Goal: Task Accomplishment & Management: Use online tool/utility

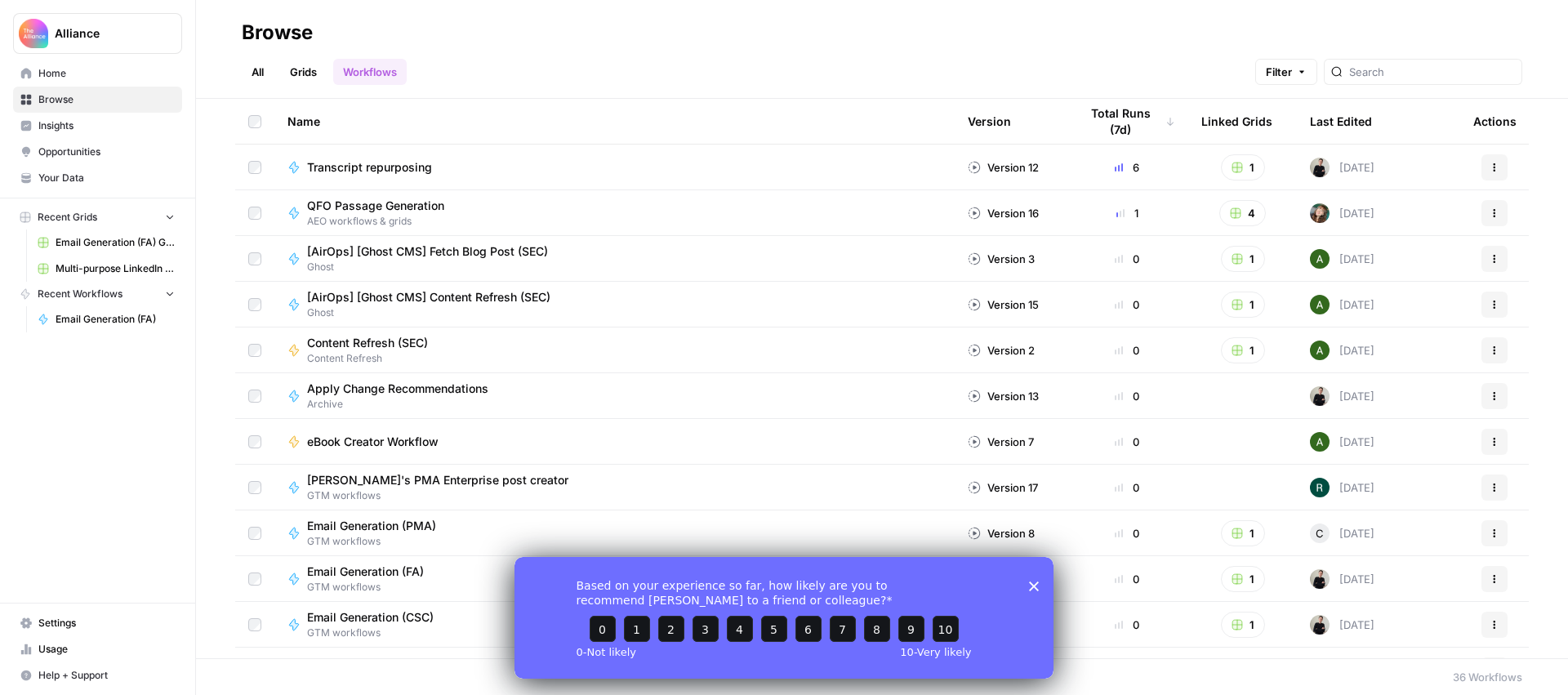
click at [101, 263] on span "Multi-purpose LinkedIn Workflow Grid" at bounding box center [115, 268] width 119 height 14
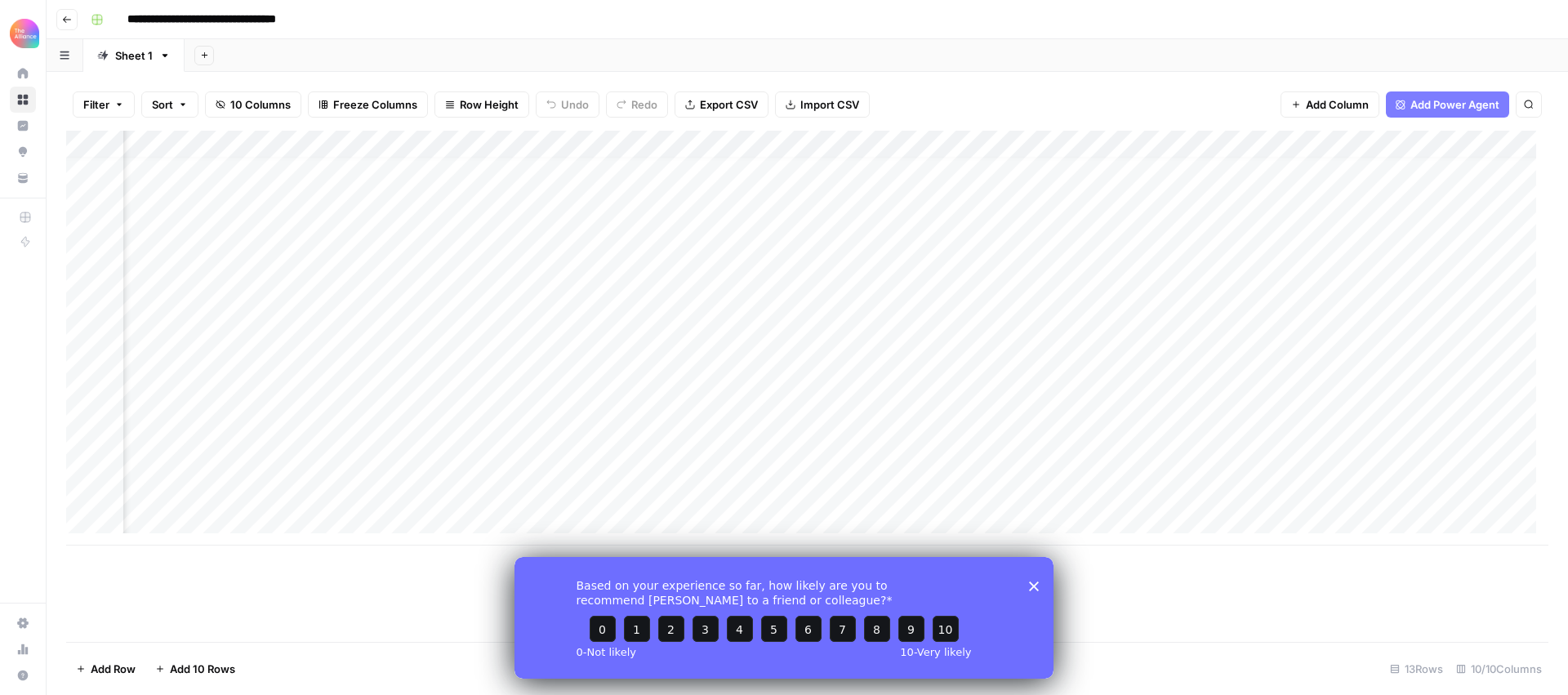
scroll to position [12, 0]
click at [168, 511] on div "Add Column" at bounding box center [808, 337] width 1483 height 415
click at [185, 581] on button "Third-person" at bounding box center [188, 584] width 80 height 20
click at [300, 523] on div "Add Column" at bounding box center [808, 352] width 1483 height 443
click at [303, 519] on div "Add Column" at bounding box center [808, 352] width 1483 height 443
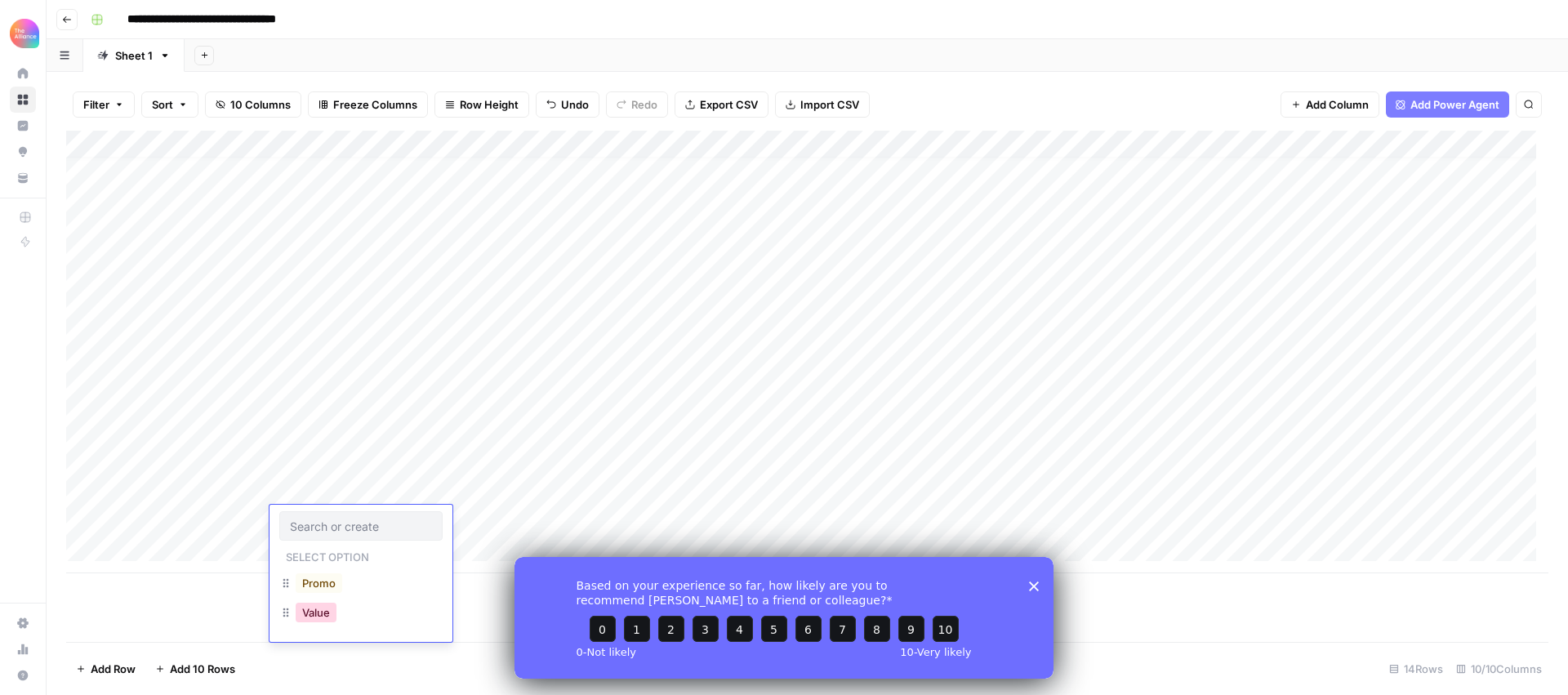
click at [310, 609] on button "Value" at bounding box center [316, 612] width 41 height 20
click at [449, 520] on div "Add Column" at bounding box center [808, 352] width 1483 height 443
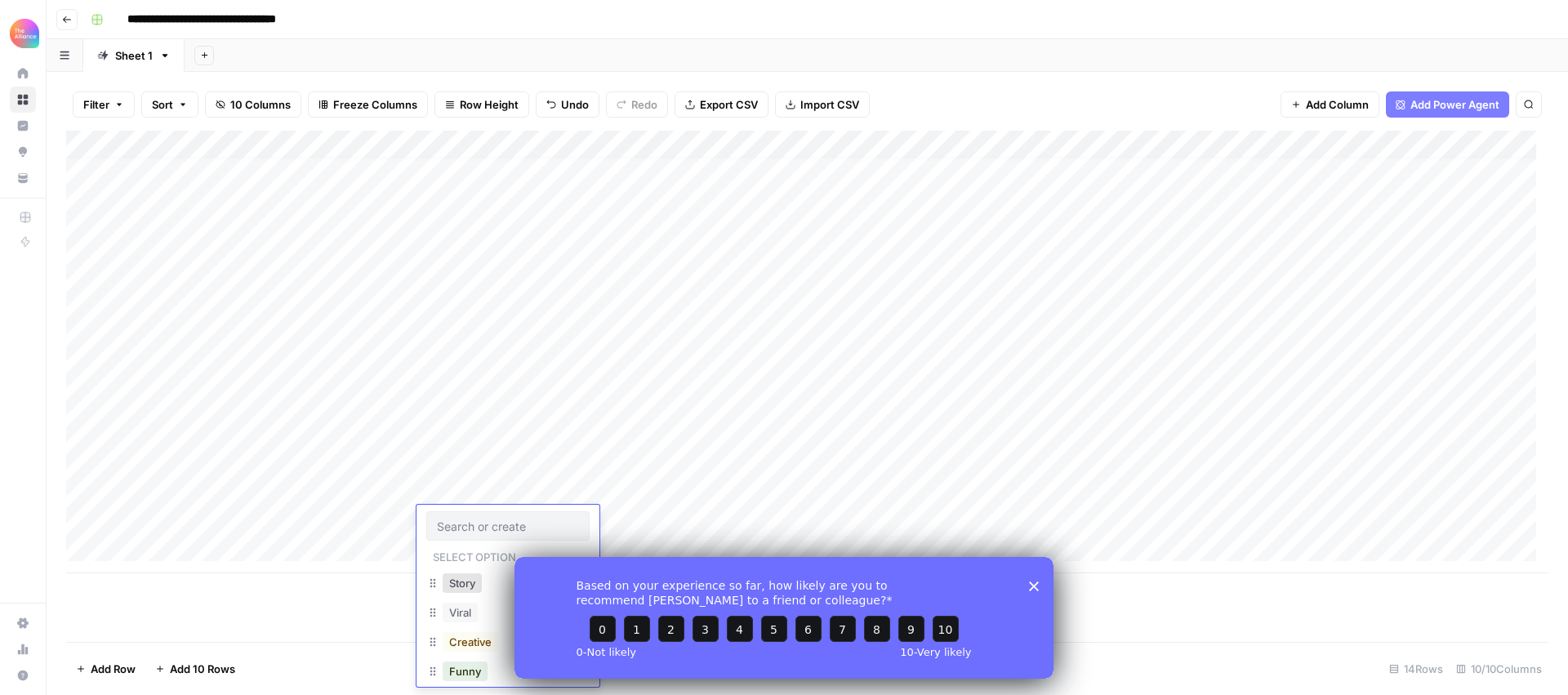
click at [1034, 592] on div "Based on your experience so far, how likely are you to recommend [PERSON_NAME] …" at bounding box center [784, 617] width 539 height 122
click at [1041, 587] on div "Based on your experience so far, how likely are you to recommend [PERSON_NAME] …" at bounding box center [784, 617] width 539 height 122
click at [1035, 585] on polygon "Close survey" at bounding box center [1035, 586] width 10 height 10
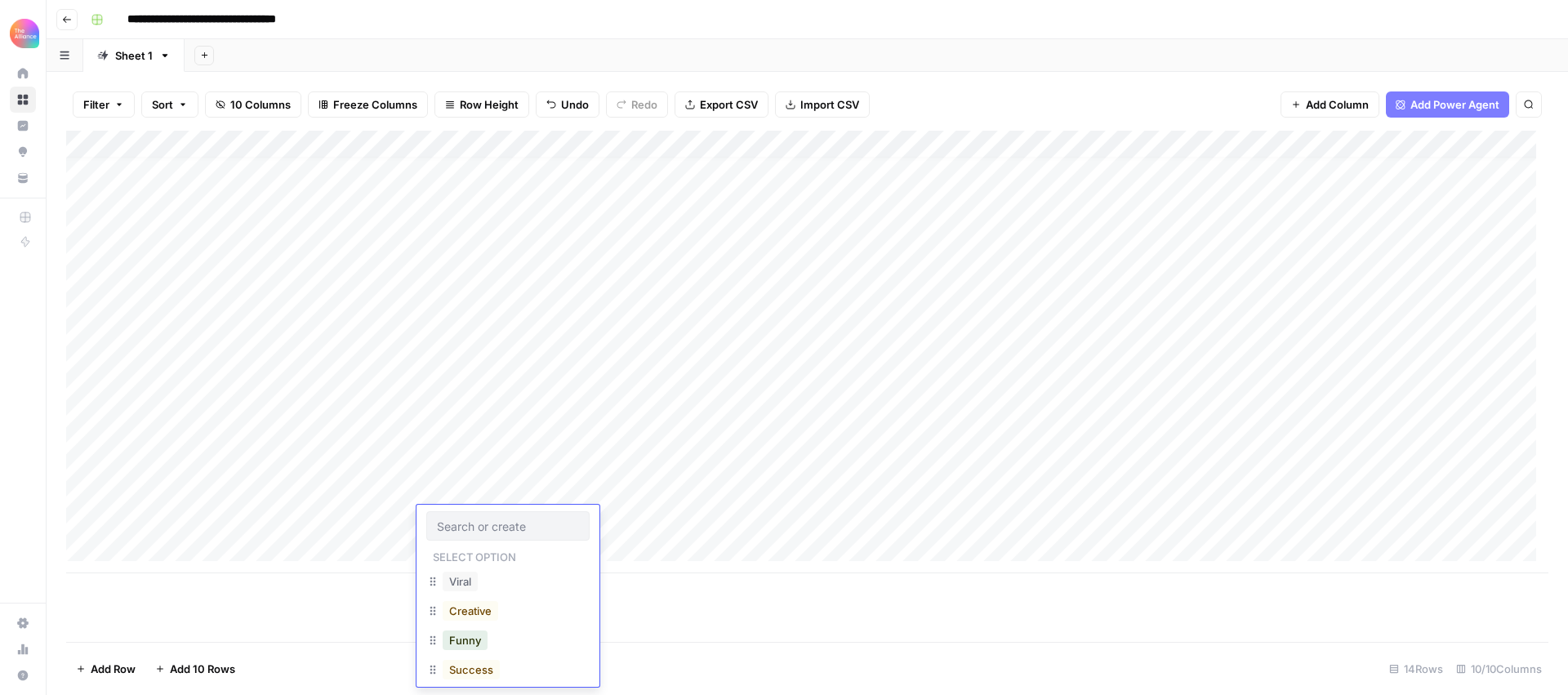
scroll to position [28, 0]
click at [495, 585] on div "Viral" at bounding box center [508, 586] width 164 height 30
click at [466, 583] on button "Viral" at bounding box center [460, 584] width 35 height 20
click at [610, 517] on div "Add Column" at bounding box center [808, 352] width 1483 height 443
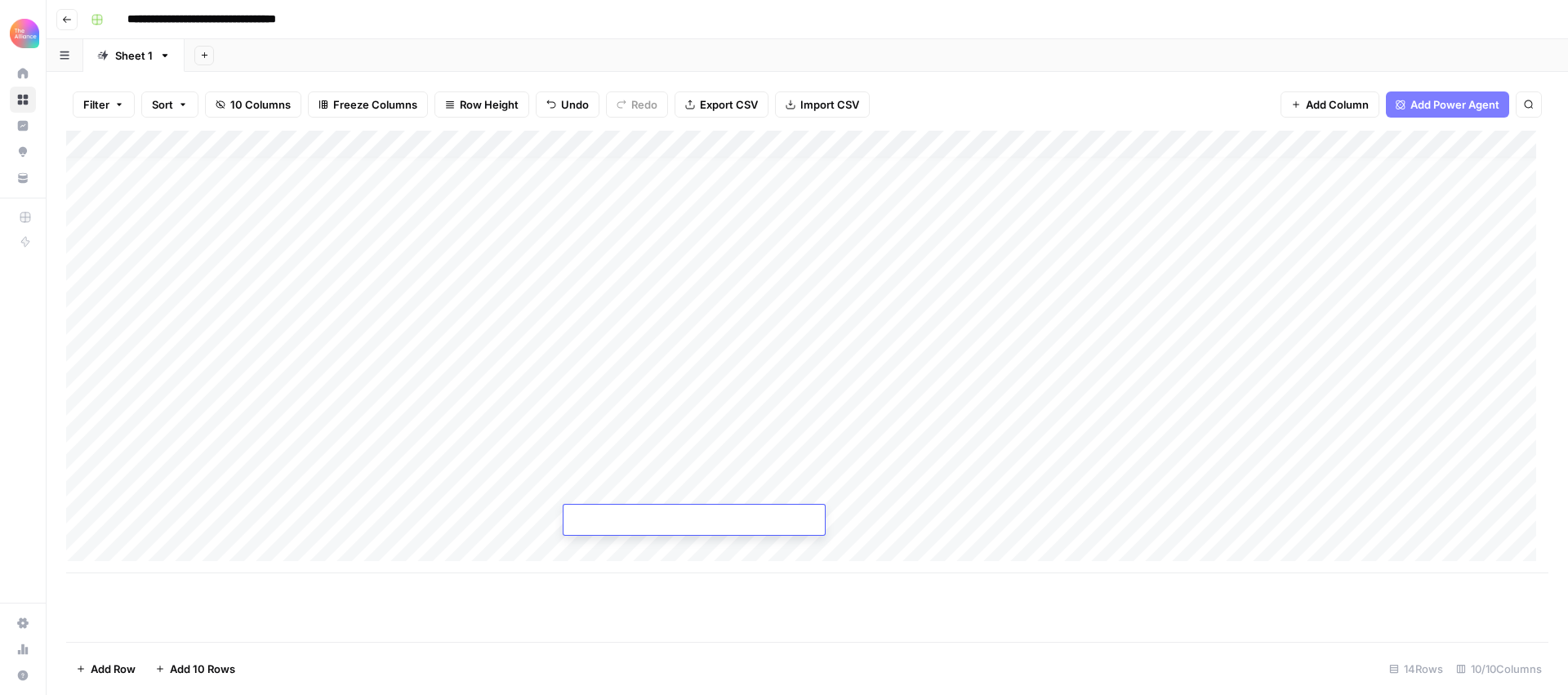
paste textarea "**********"
type textarea "**********"
click at [920, 508] on div "Add Column" at bounding box center [808, 352] width 1483 height 443
click at [827, 514] on div "Add Column" at bounding box center [808, 352] width 1483 height 443
click at [804, 514] on div "Add Column" at bounding box center [808, 352] width 1483 height 443
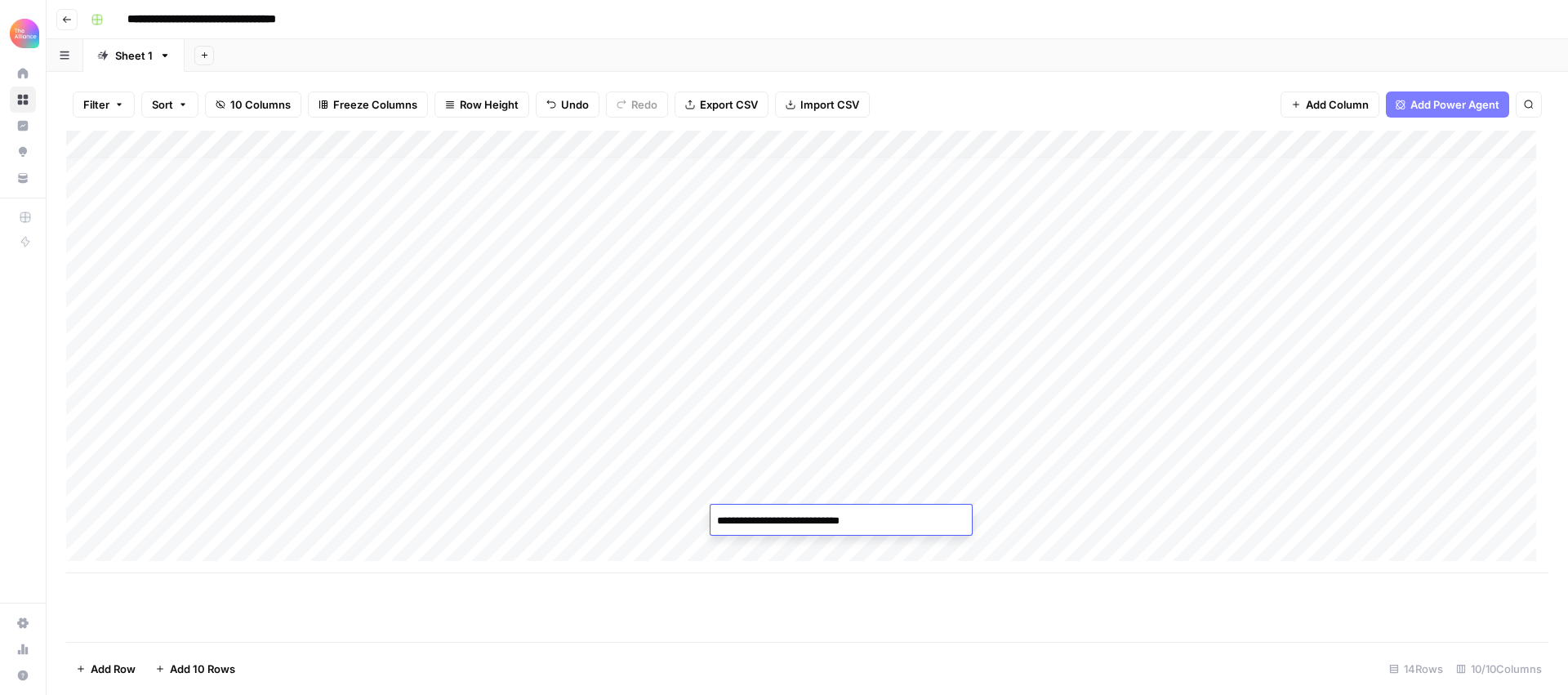
type textarea "**********"
click at [1059, 527] on div "Add Column" at bounding box center [808, 352] width 1483 height 443
click at [913, 524] on div "Add Column" at bounding box center [808, 352] width 1483 height 443
click at [906, 487] on div "Add Column" at bounding box center [808, 352] width 1483 height 443
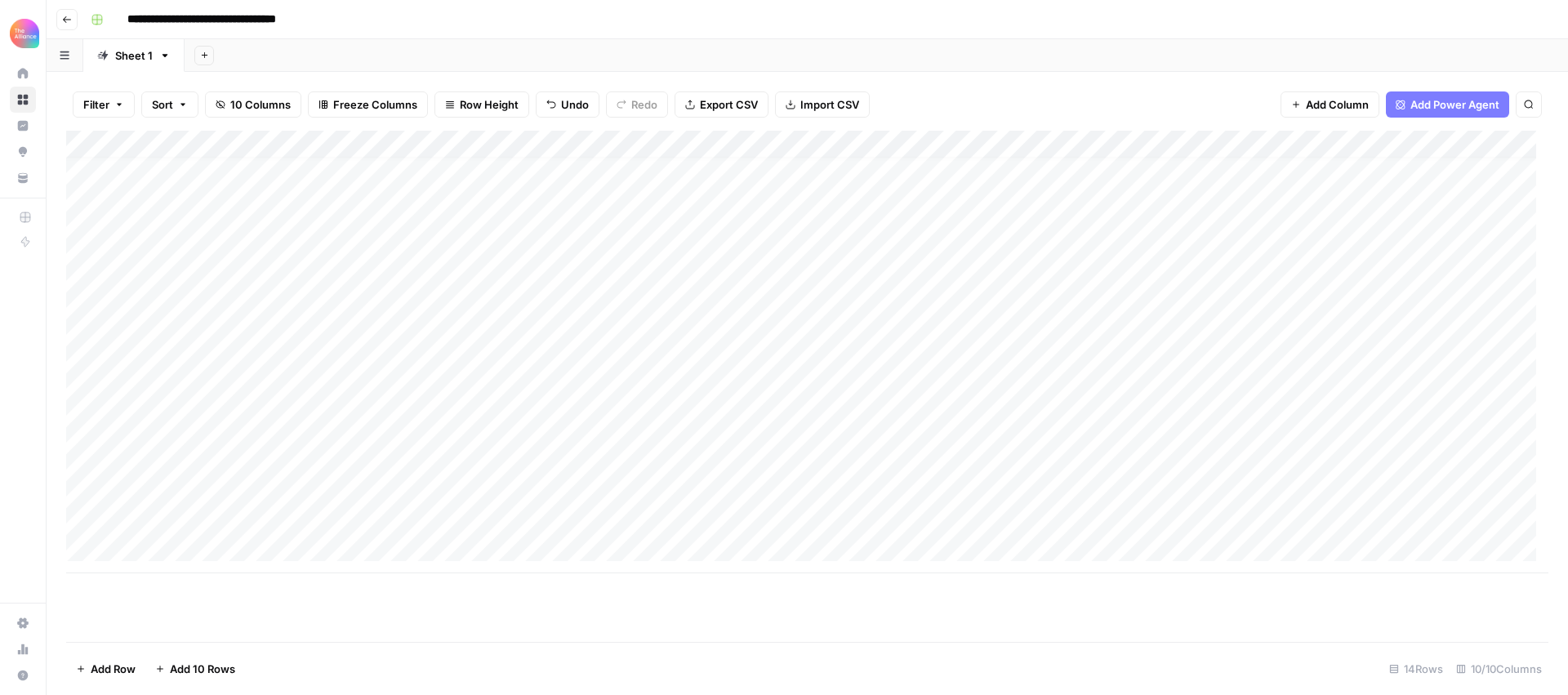
click at [906, 487] on div "Add Column" at bounding box center [808, 352] width 1483 height 443
click at [914, 442] on div "Add Column" at bounding box center [808, 352] width 1483 height 443
click at [926, 438] on textarea "**********" at bounding box center [1021, 445] width 326 height 39
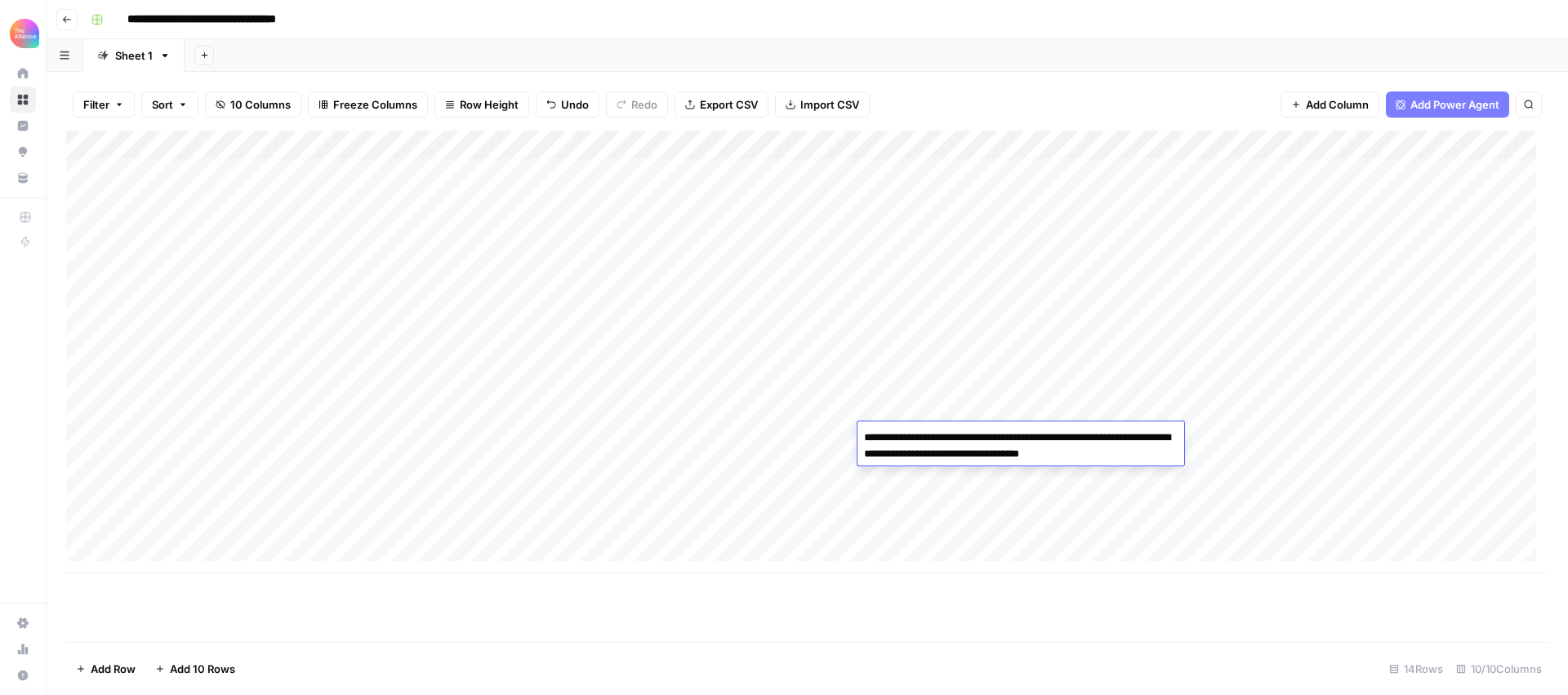
click at [926, 438] on textarea "**********" at bounding box center [1021, 445] width 326 height 39
click at [906, 514] on div "Add Column" at bounding box center [808, 352] width 1483 height 443
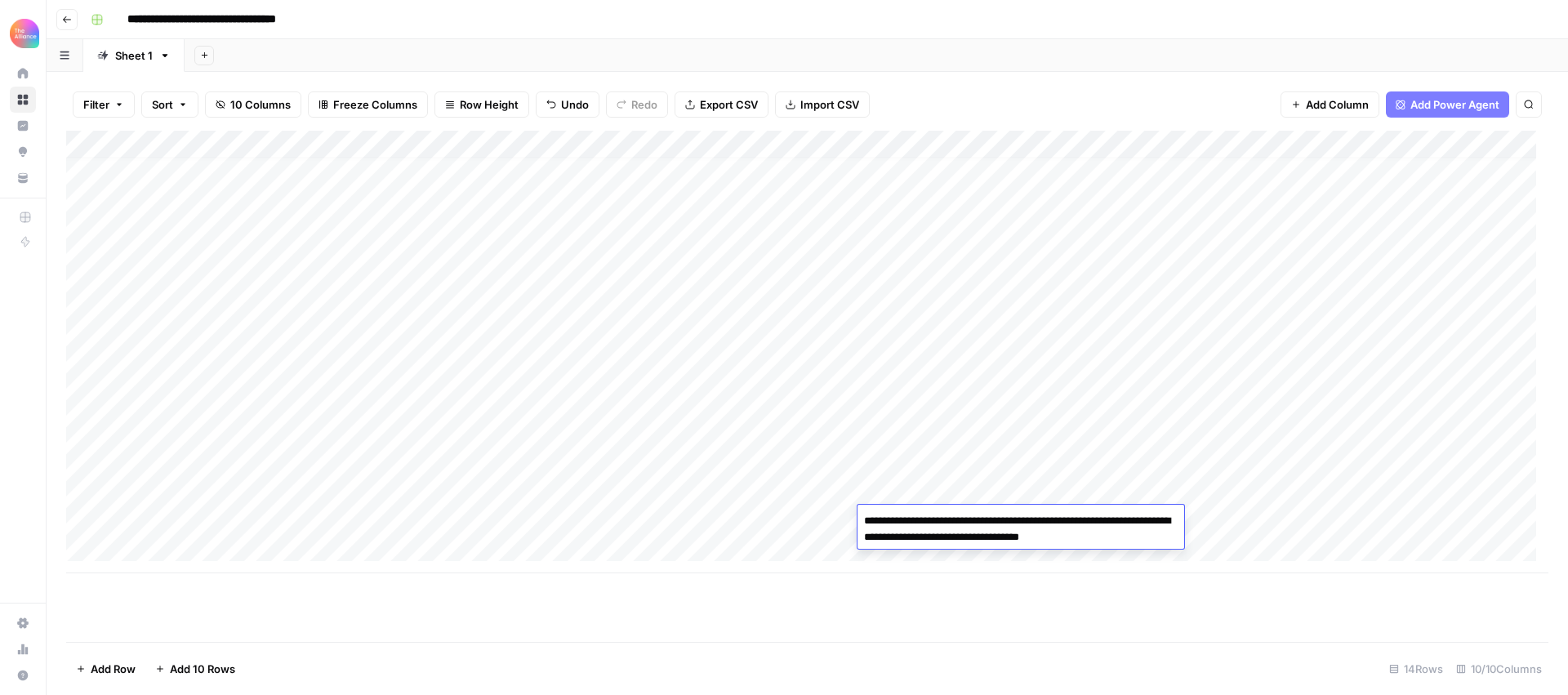
click at [994, 538] on textarea "**********" at bounding box center [1021, 529] width 326 height 39
click at [1085, 540] on textarea "**********" at bounding box center [1021, 529] width 326 height 39
type textarea "**********"
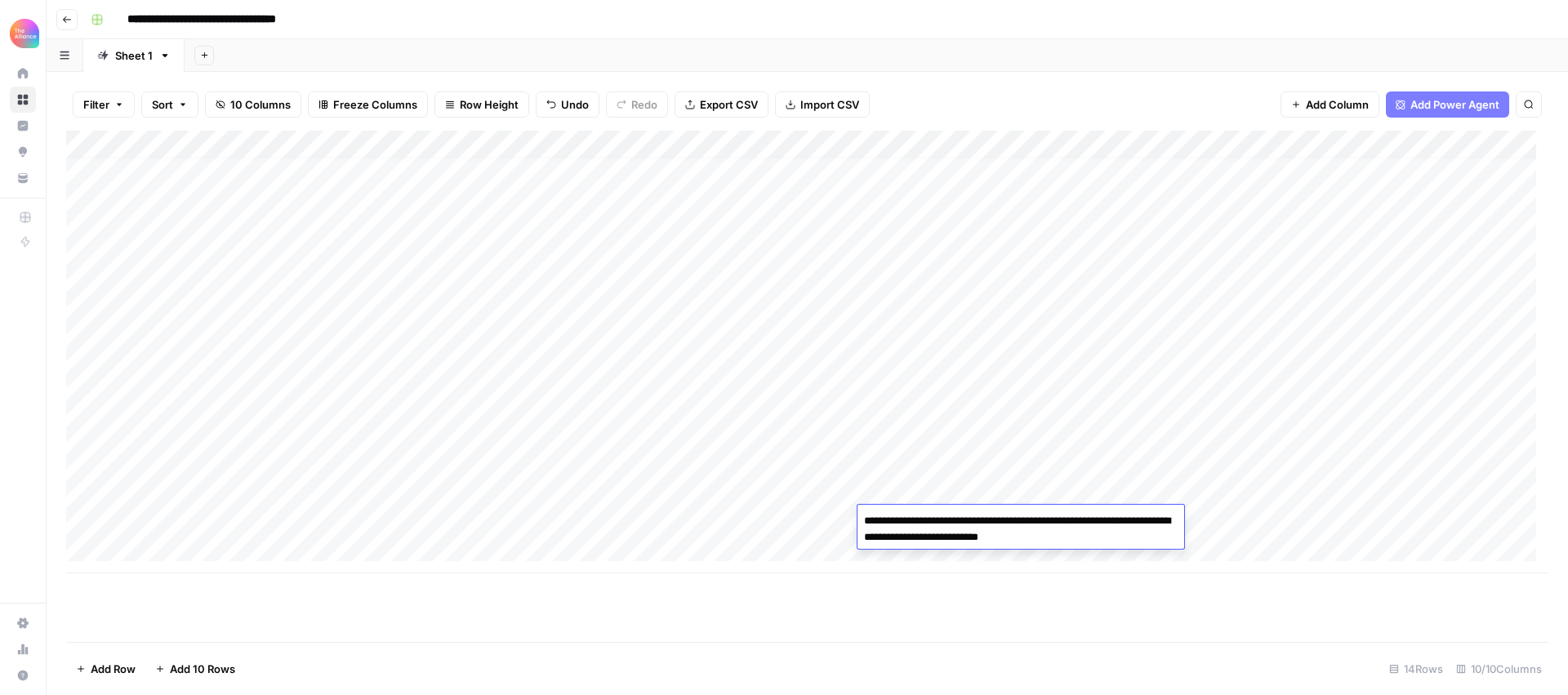
click at [818, 521] on div "Add Column" at bounding box center [808, 352] width 1483 height 443
click at [1055, 518] on div "Add Column" at bounding box center [808, 352] width 1483 height 443
click at [1082, 345] on div "Add Column" at bounding box center [808, 352] width 1483 height 443
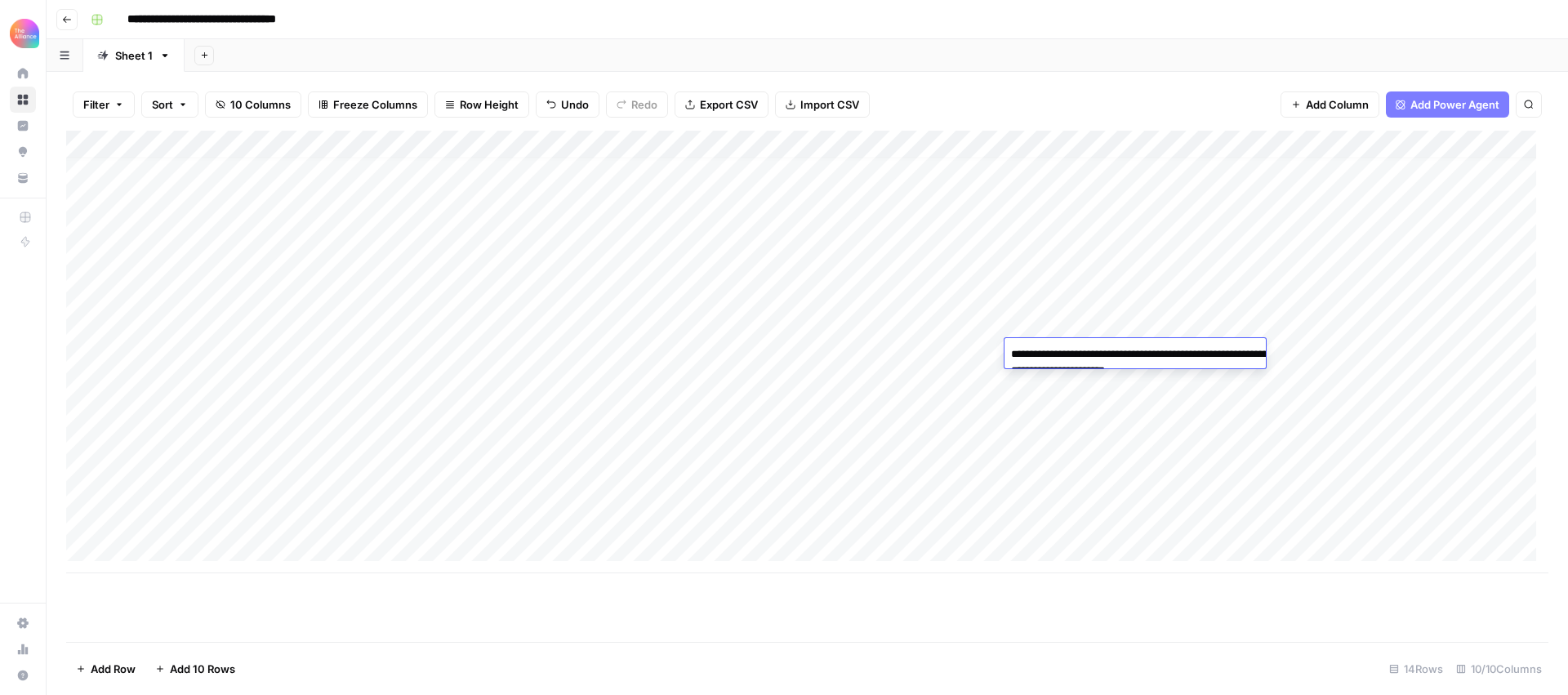
click at [933, 431] on div "Add Column" at bounding box center [808, 352] width 1483 height 443
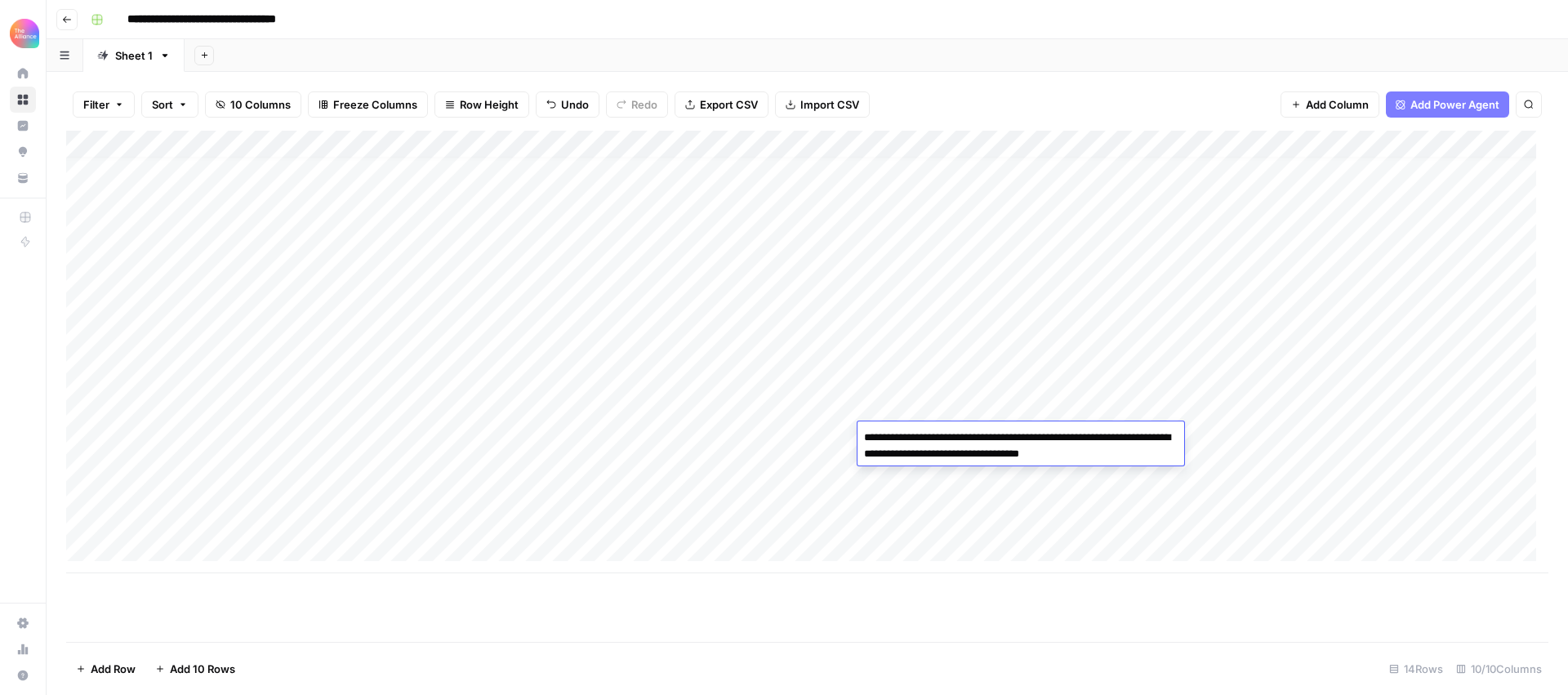
click at [950, 398] on div "Add Column" at bounding box center [808, 352] width 1483 height 443
click at [1040, 428] on div "Add Column" at bounding box center [808, 352] width 1483 height 443
click at [972, 412] on div "Add Column" at bounding box center [808, 352] width 1483 height 443
click at [1037, 518] on div "Add Column" at bounding box center [808, 352] width 1483 height 443
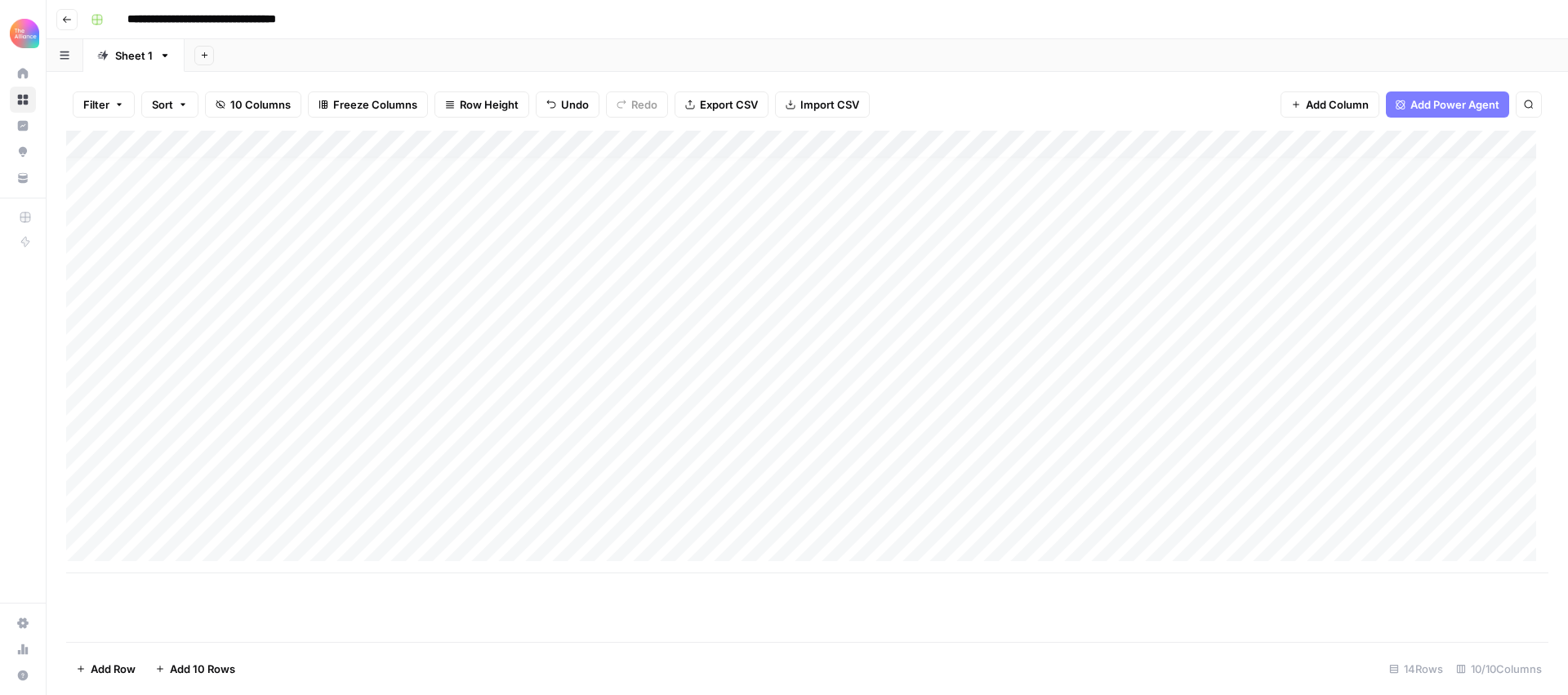
click at [1267, 142] on div "Add Column" at bounding box center [808, 352] width 1483 height 443
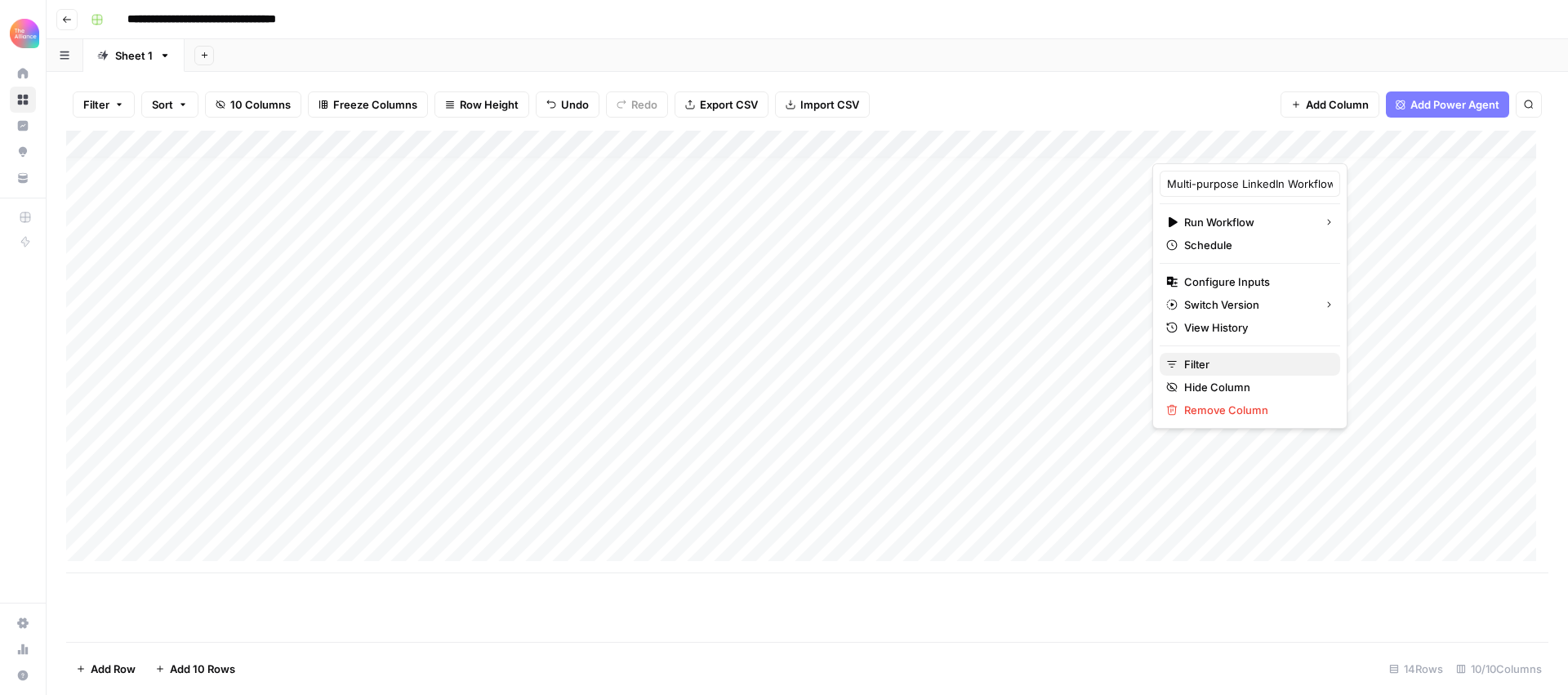
click at [1207, 365] on span "Filter" at bounding box center [1256, 364] width 143 height 16
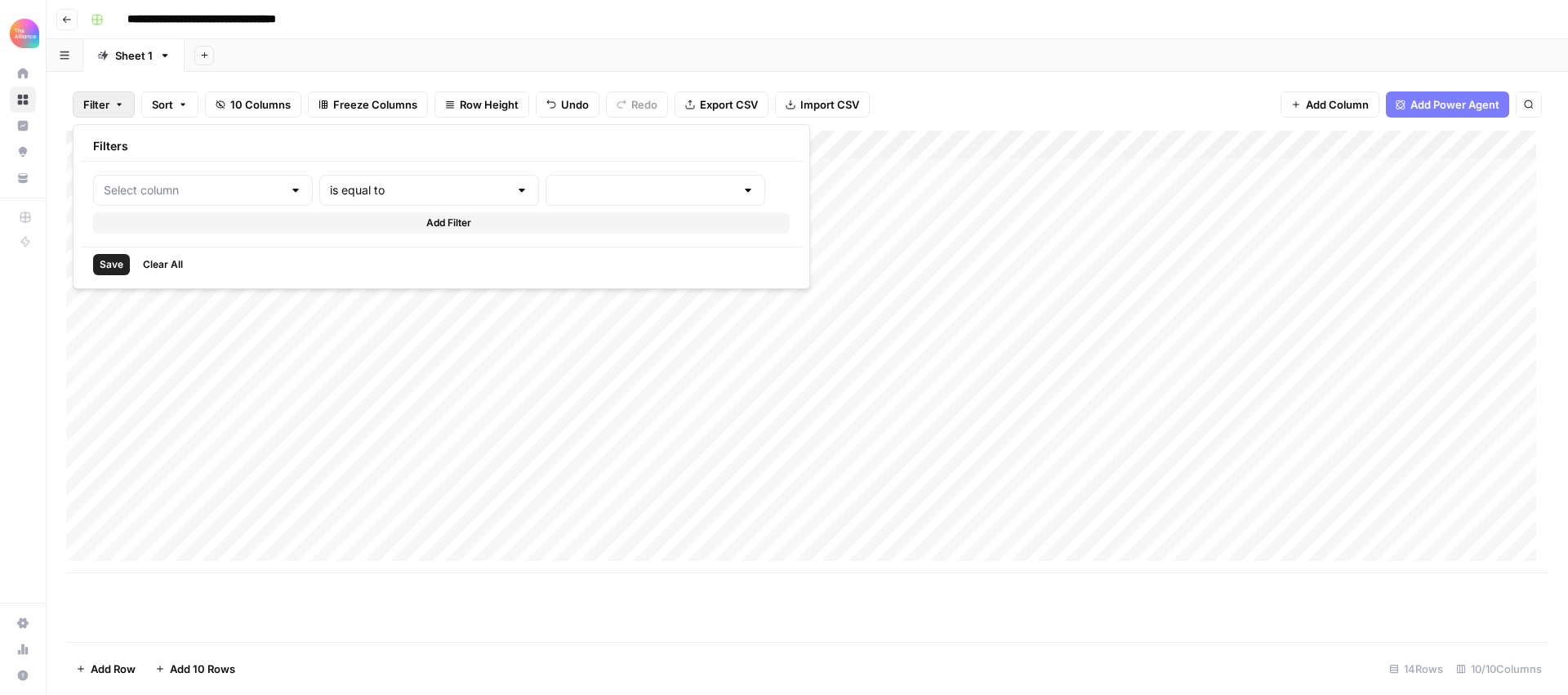
type input "Multi-purpose LinkedIn Workflow"
click at [1127, 504] on div "Add Column" at bounding box center [808, 352] width 1483 height 443
click at [1192, 520] on div "Add Column" at bounding box center [808, 352] width 1483 height 443
click at [488, 524] on div "Add Column" at bounding box center [808, 352] width 1483 height 443
click at [449, 522] on div "Add Column" at bounding box center [808, 352] width 1483 height 443
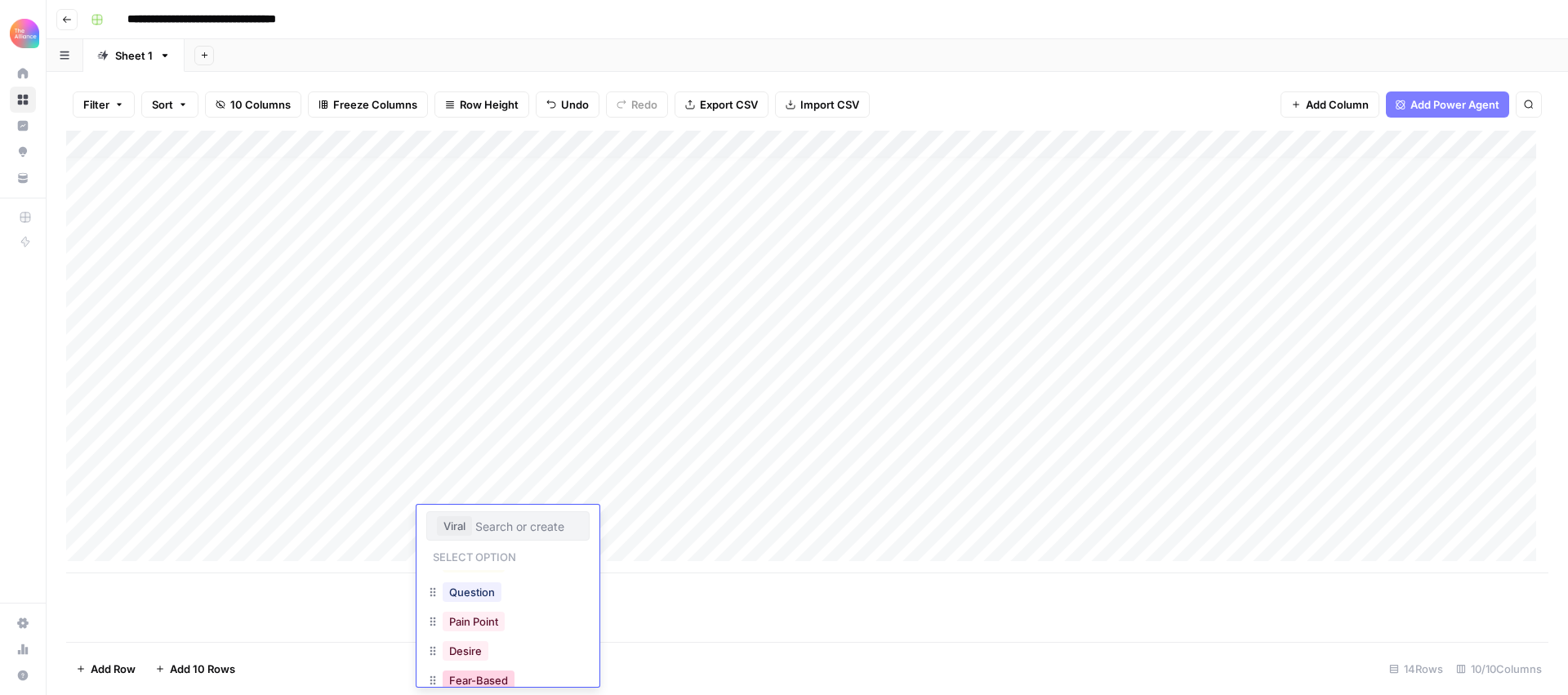
scroll to position [213, 0]
click at [472, 584] on button "Pain Point" at bounding box center [474, 575] width 62 height 20
click at [1029, 513] on div "Add Column" at bounding box center [808, 352] width 1483 height 443
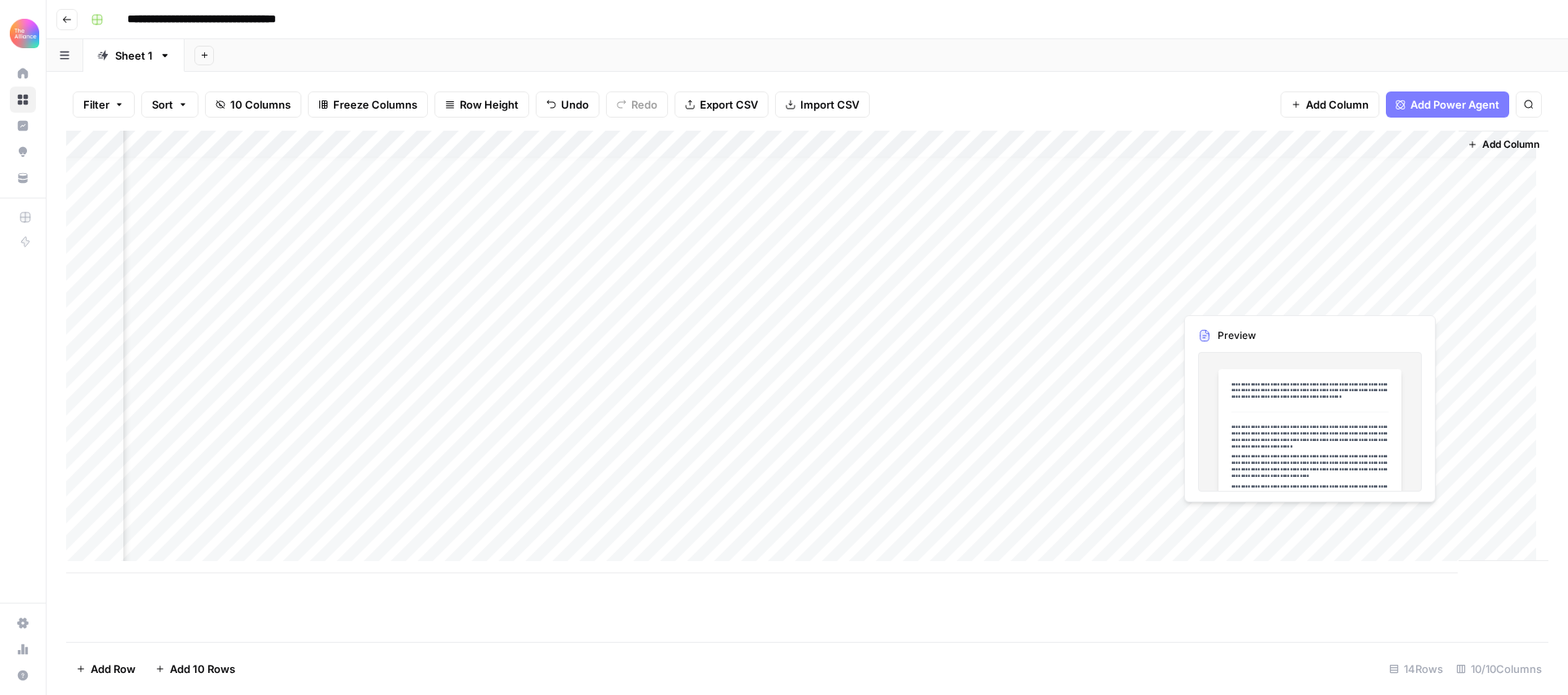
click at [1369, 518] on div "Add Column" at bounding box center [808, 352] width 1483 height 443
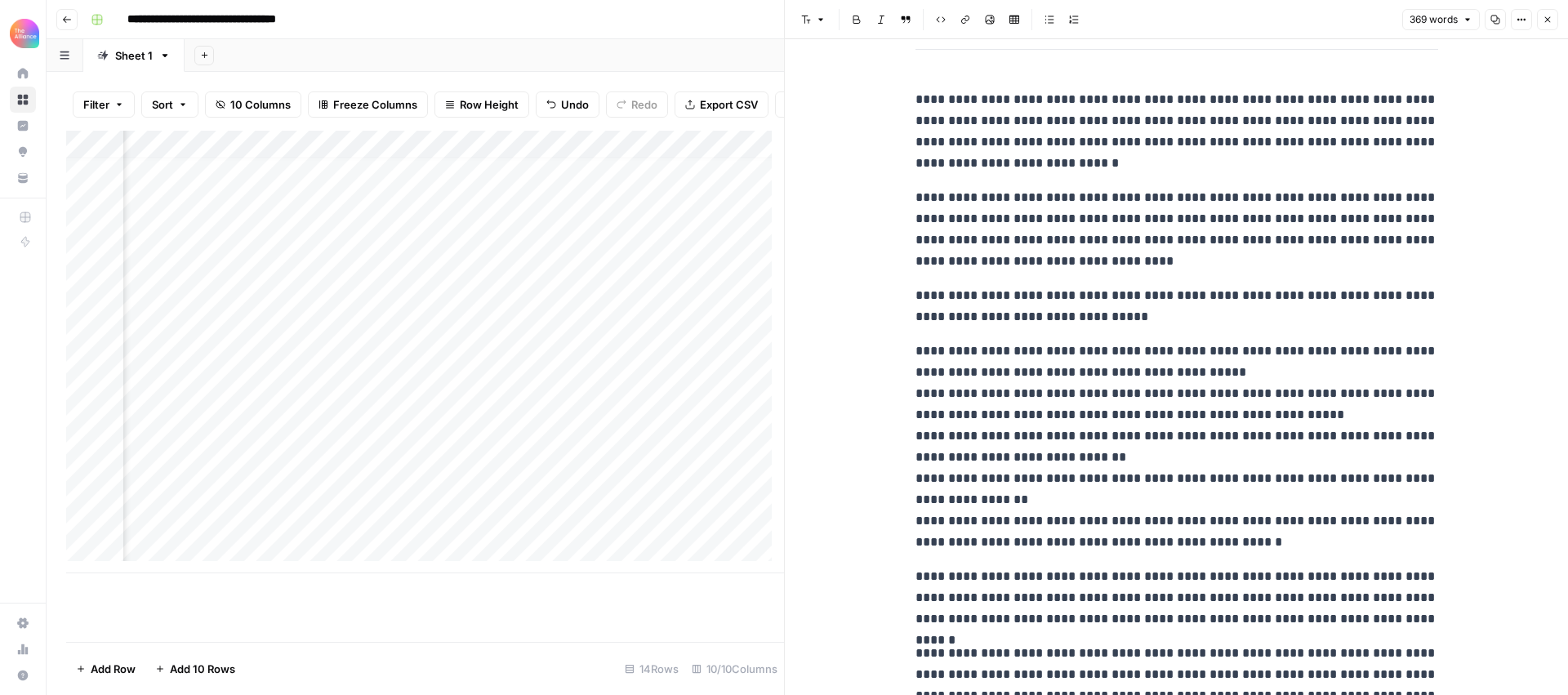
scroll to position [137, 0]
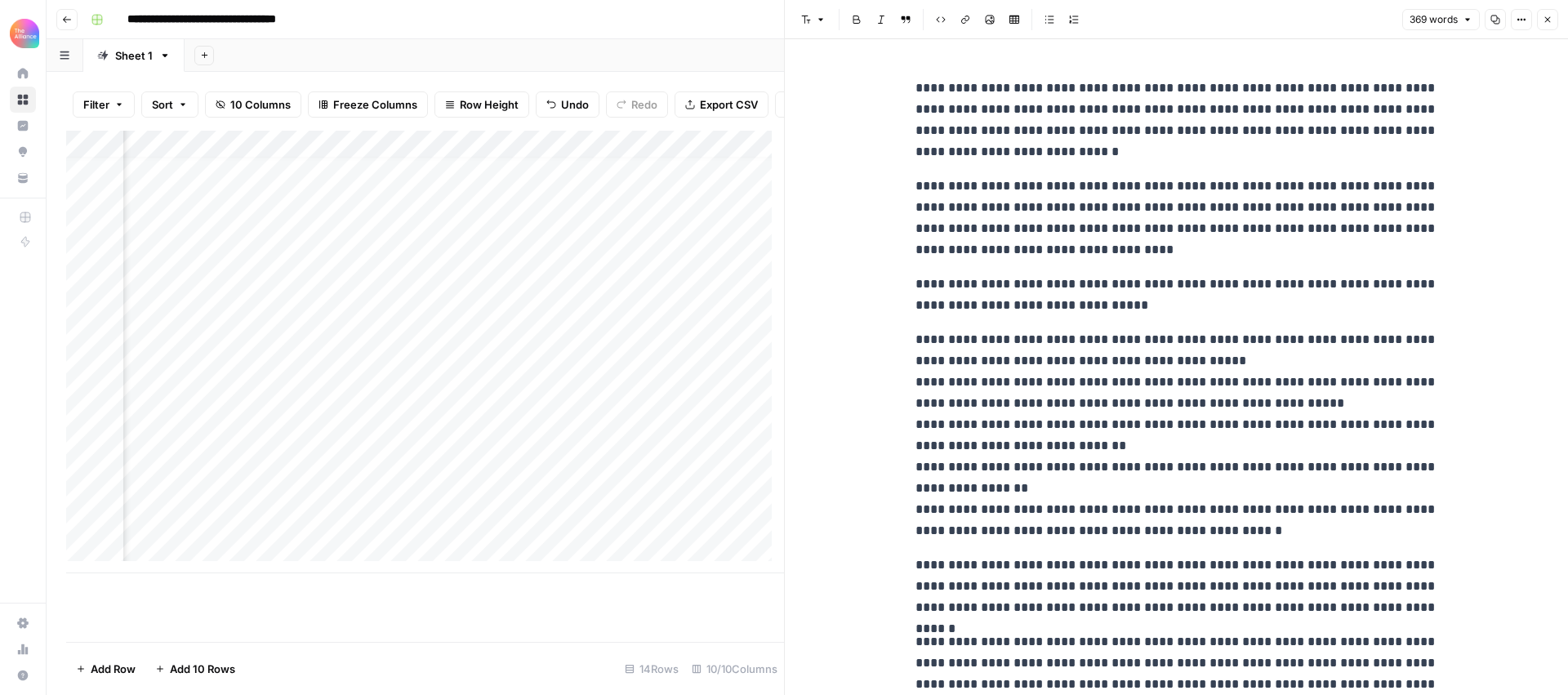
click at [1545, 19] on icon "button" at bounding box center [1548, 20] width 10 height 10
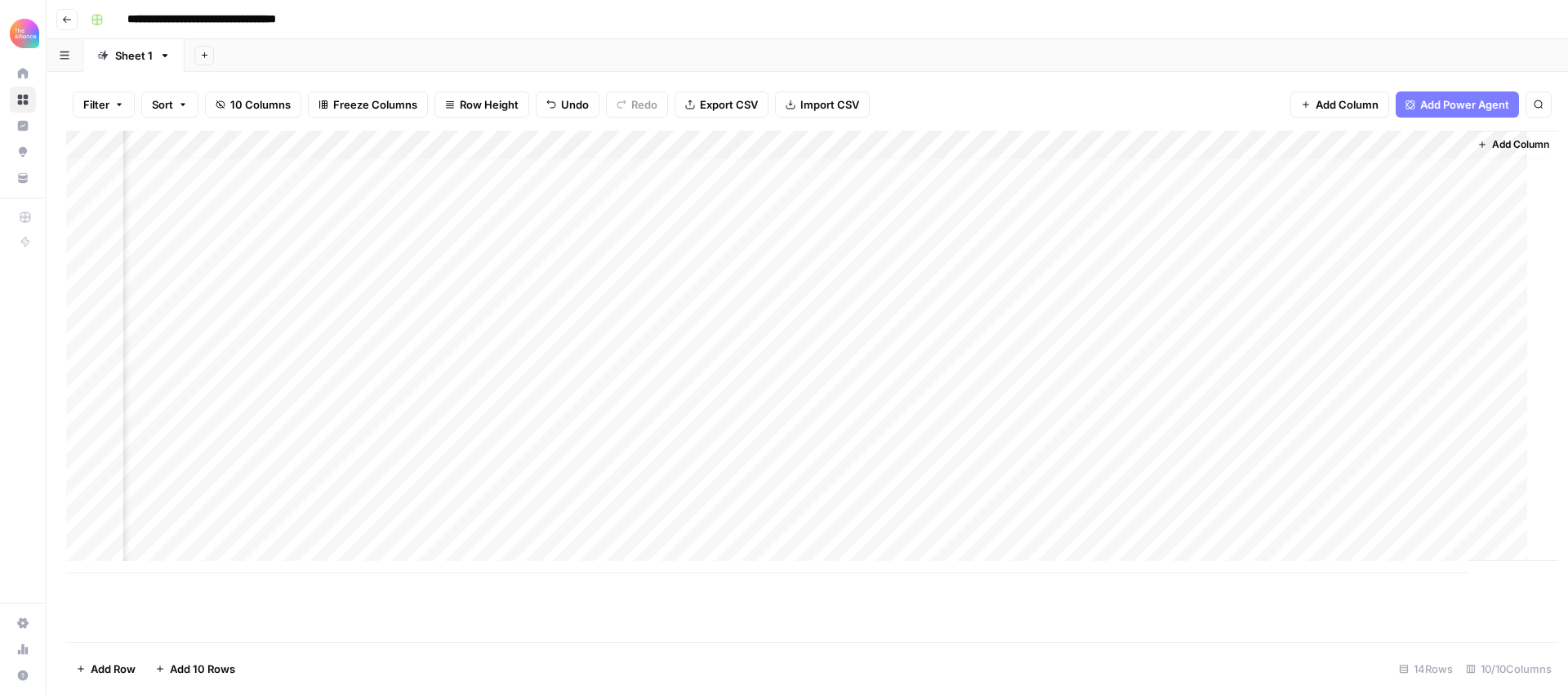
scroll to position [12, 129]
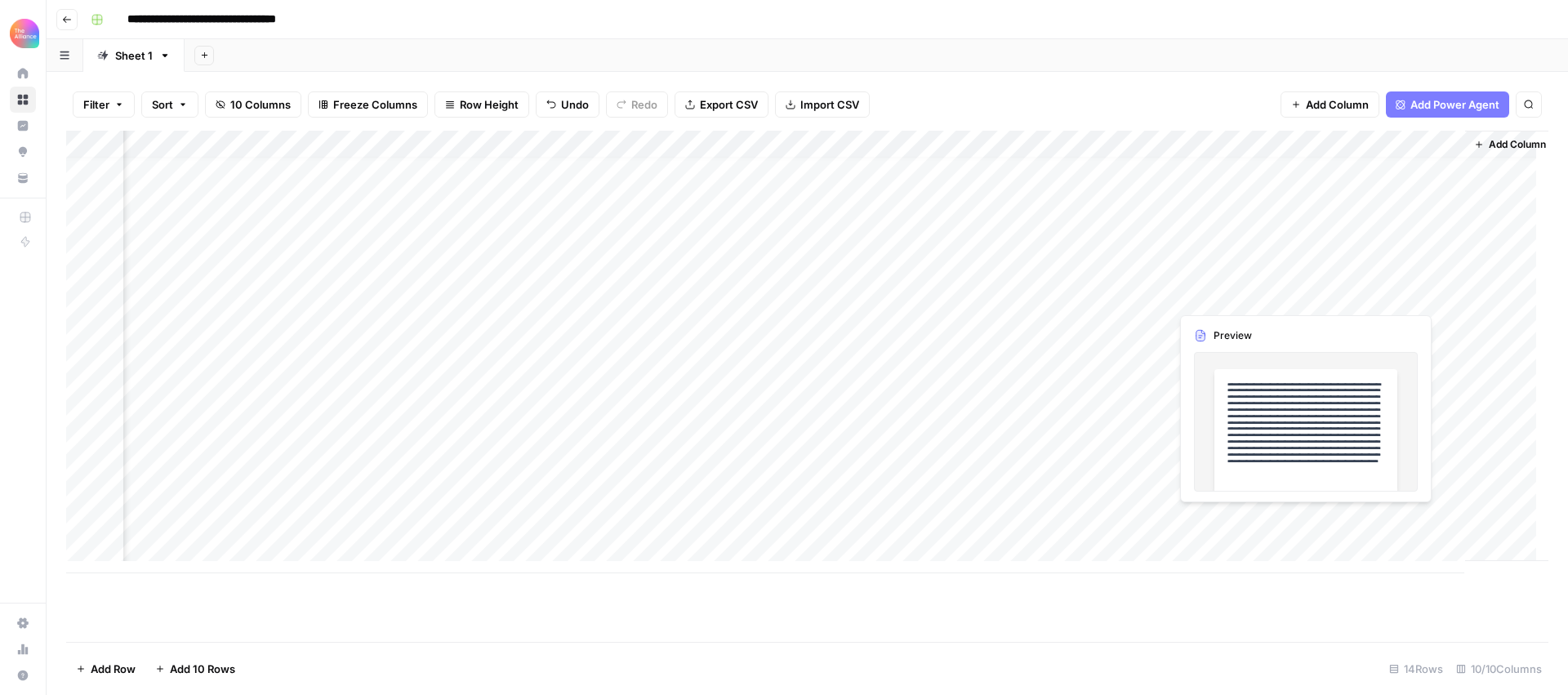
click at [1254, 520] on div "Add Column" at bounding box center [808, 352] width 1483 height 443
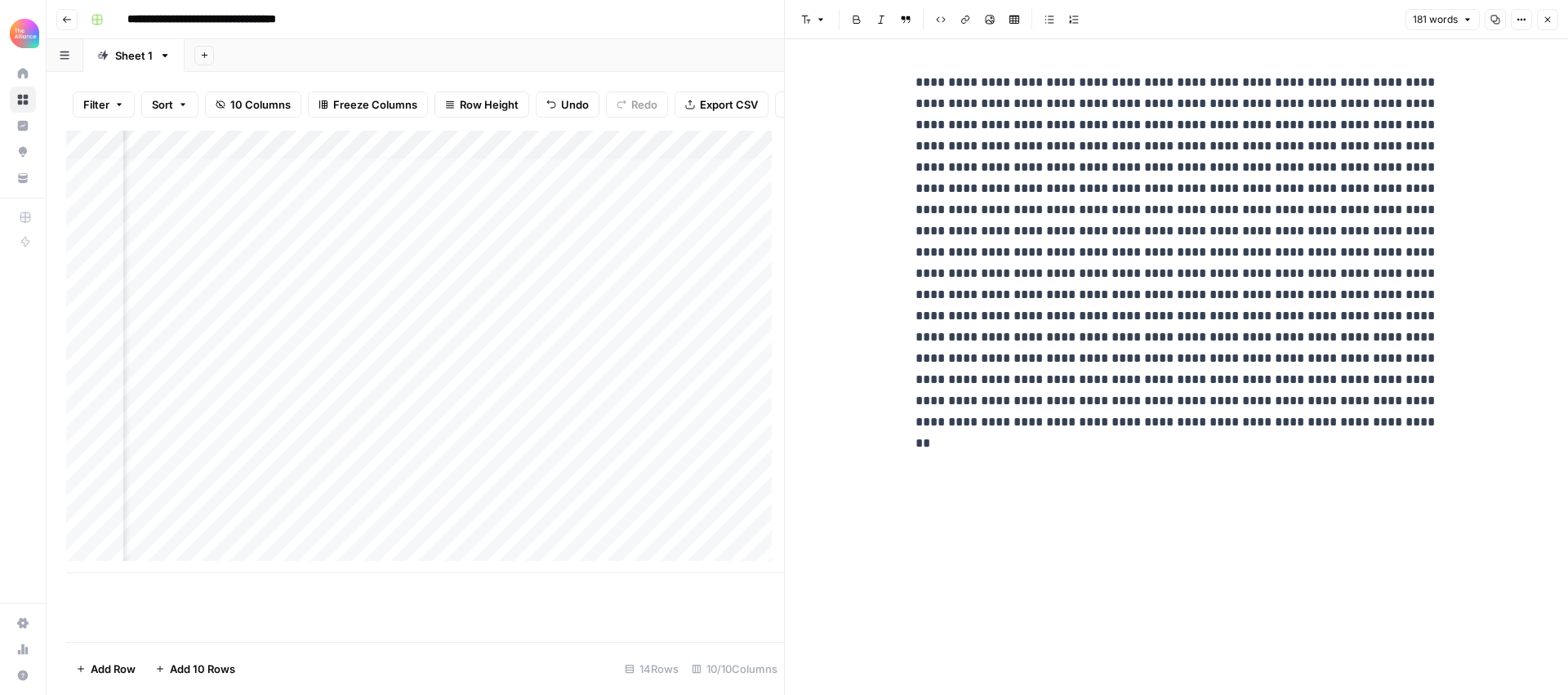
click at [1552, 14] on icon "button" at bounding box center [1548, 20] width 10 height 10
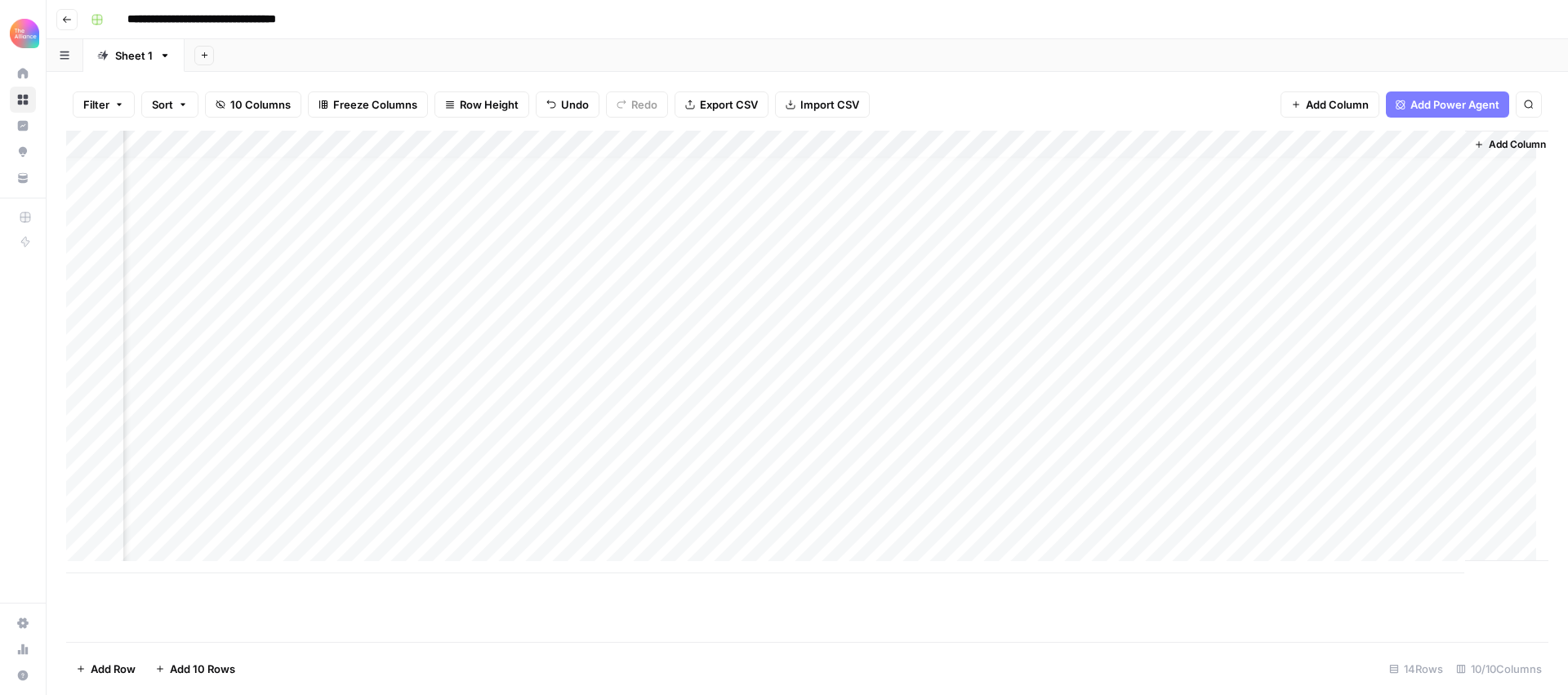
click at [1137, 142] on div "Add Column" at bounding box center [808, 352] width 1483 height 443
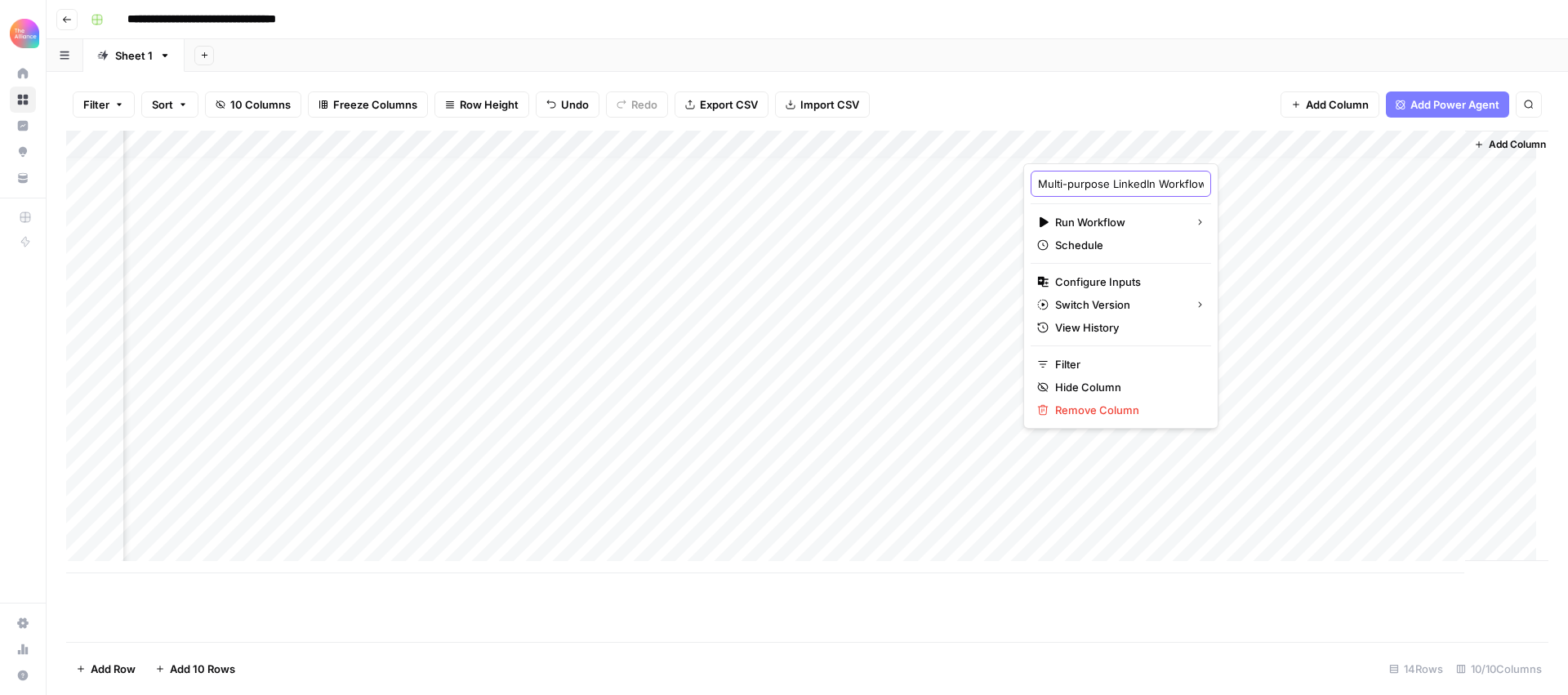
click at [1111, 181] on input "Multi-purpose LinkedIn Workflow" at bounding box center [1121, 183] width 166 height 16
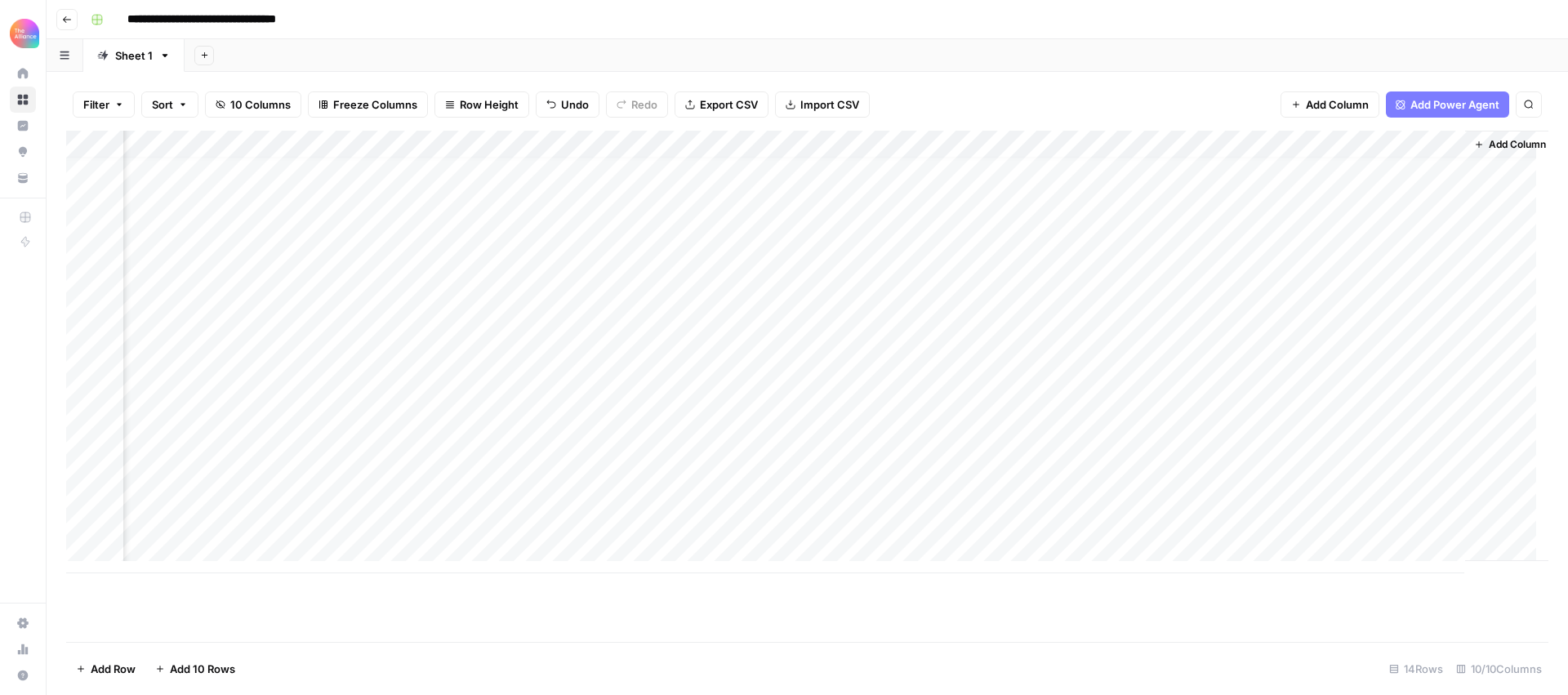
click at [1134, 145] on div "Add Column" at bounding box center [808, 352] width 1483 height 443
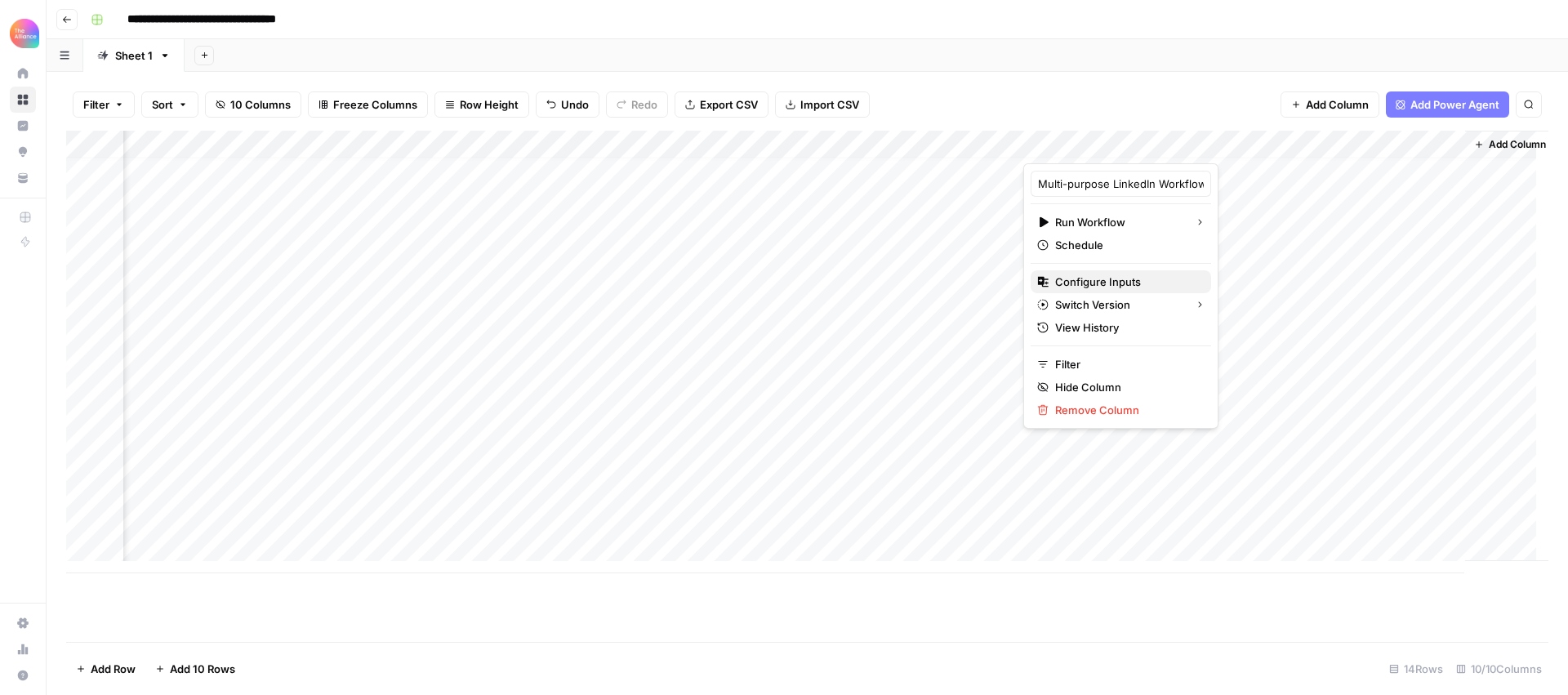
click at [1131, 282] on span "Configure Inputs" at bounding box center [1127, 281] width 143 height 16
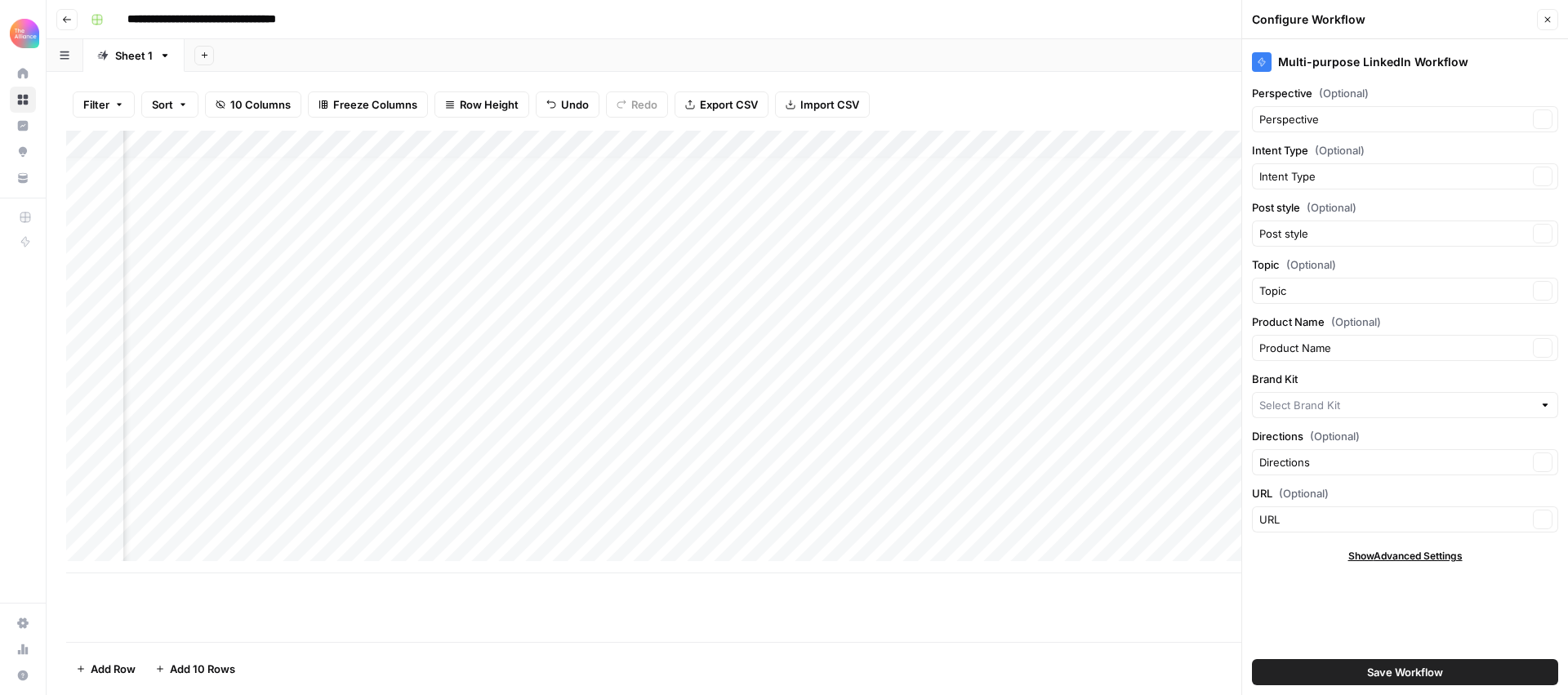
type input "CMO Alliance"
click at [1436, 399] on input "Brand Kit" at bounding box center [1393, 405] width 268 height 16
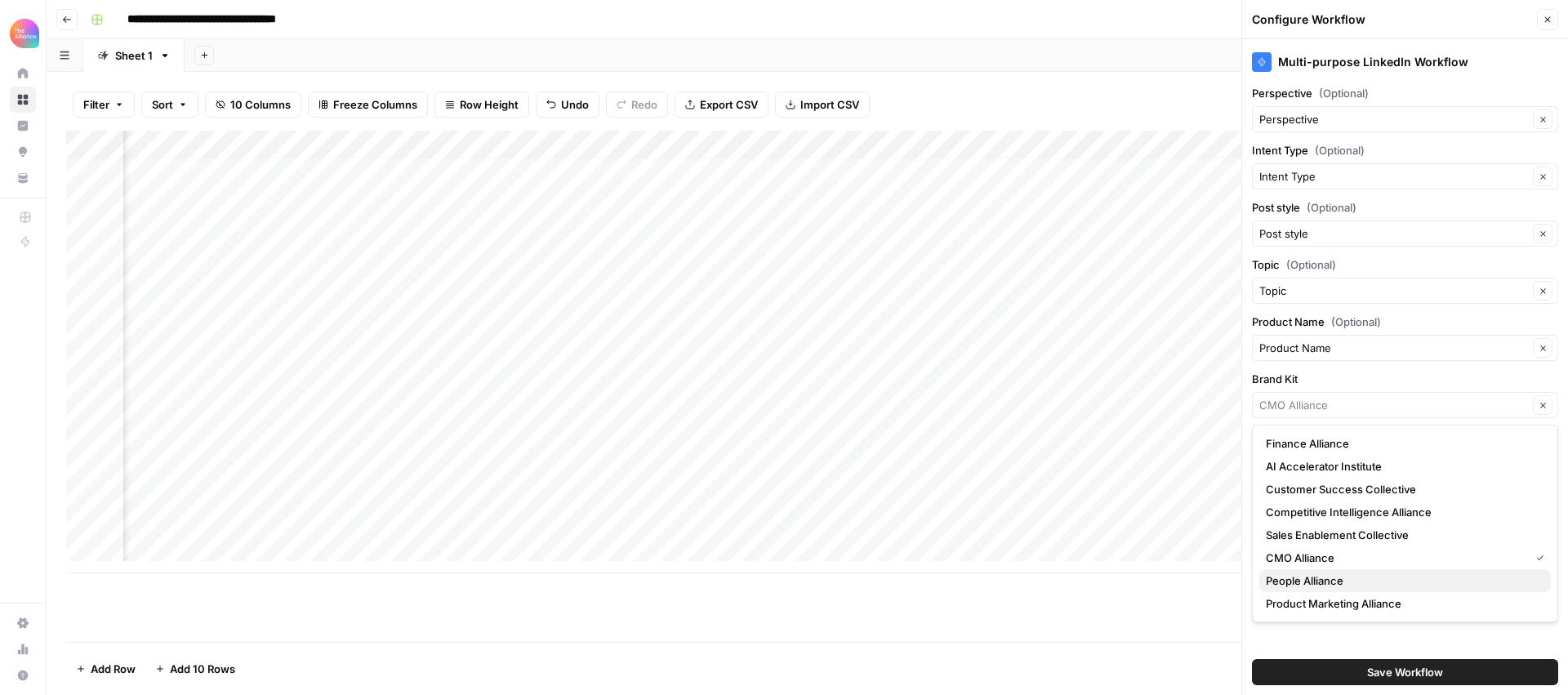
click at [1311, 585] on span "People Alliance" at bounding box center [1402, 580] width 272 height 16
type input "People Alliance"
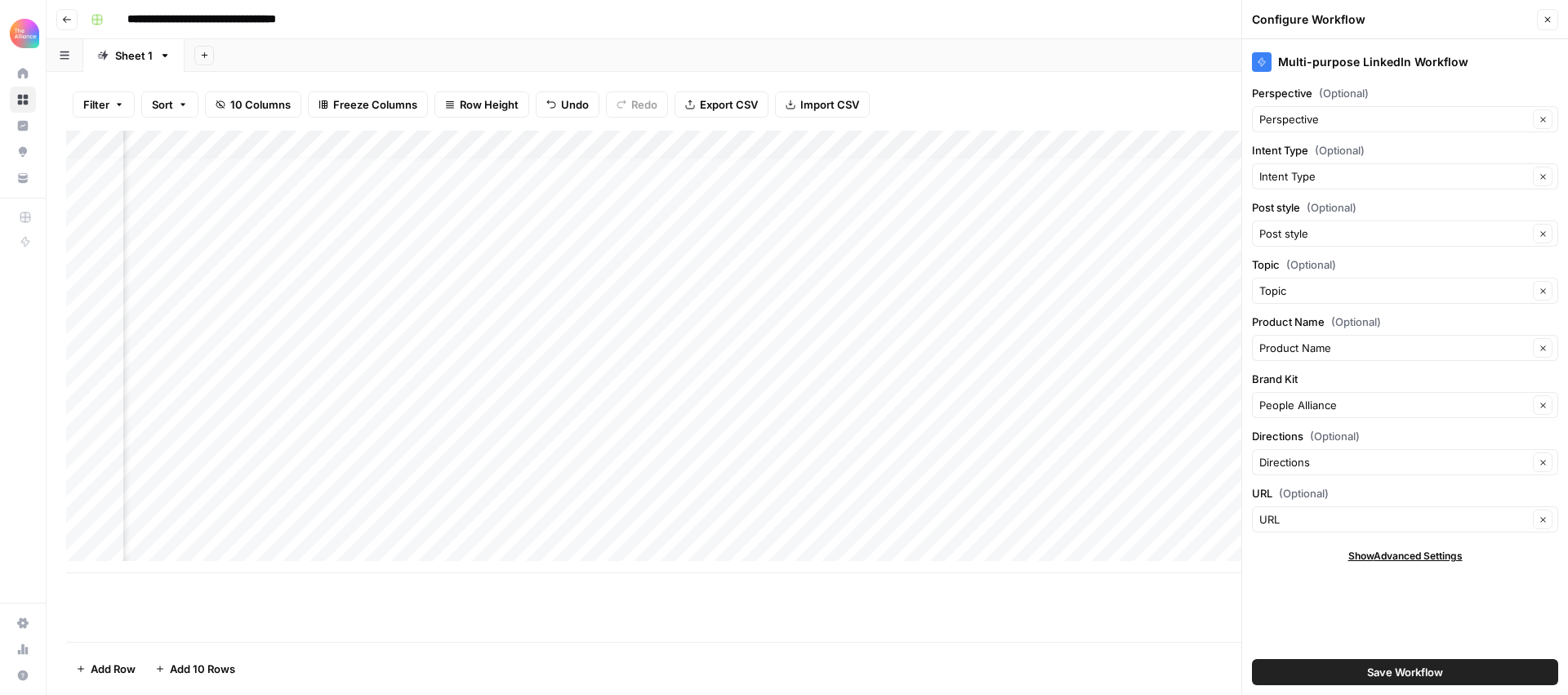
click at [1359, 675] on button "Save Workflow" at bounding box center [1404, 672] width 306 height 26
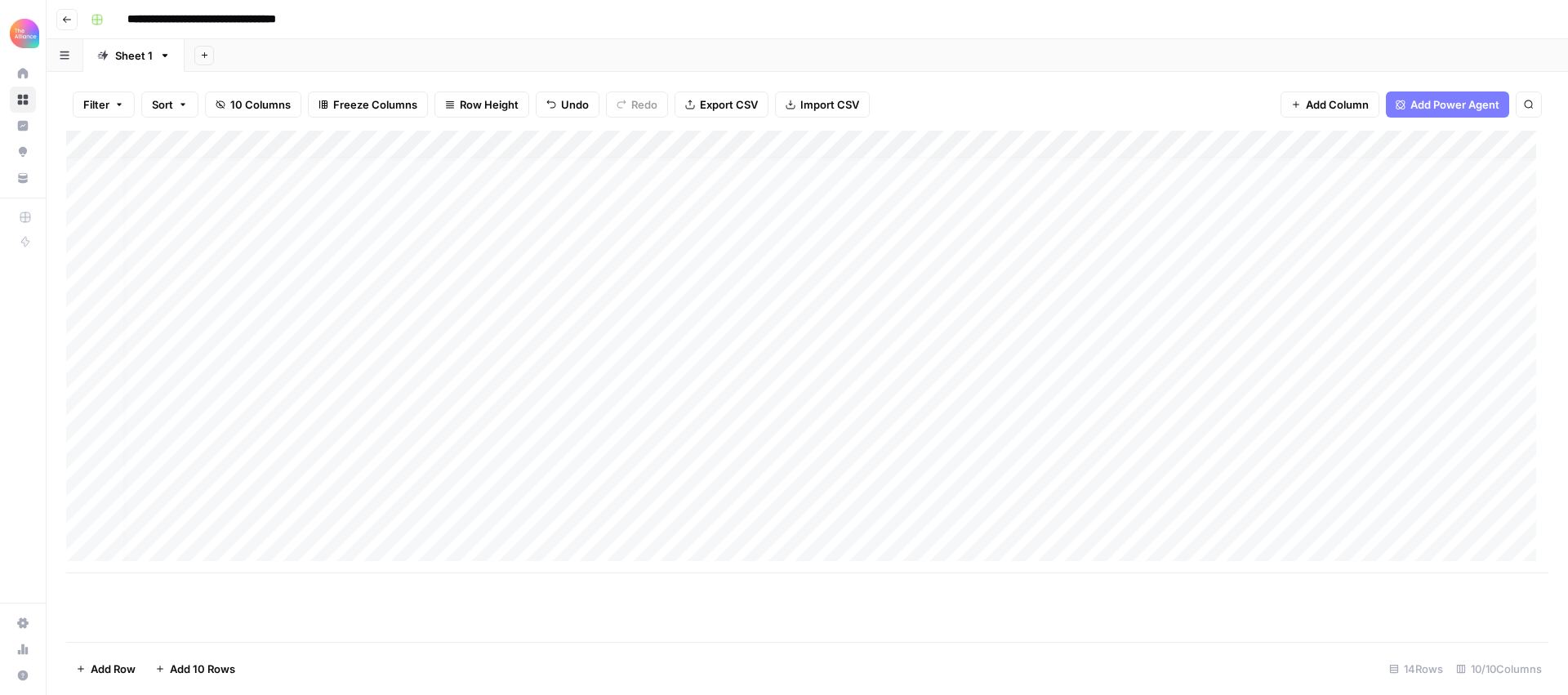
scroll to position [12, 0]
click at [323, 519] on div "Add Column" at bounding box center [808, 352] width 1483 height 443
click at [456, 514] on div "Add Column" at bounding box center [808, 352] width 1483 height 443
click at [465, 517] on div "Add Column" at bounding box center [808, 352] width 1483 height 443
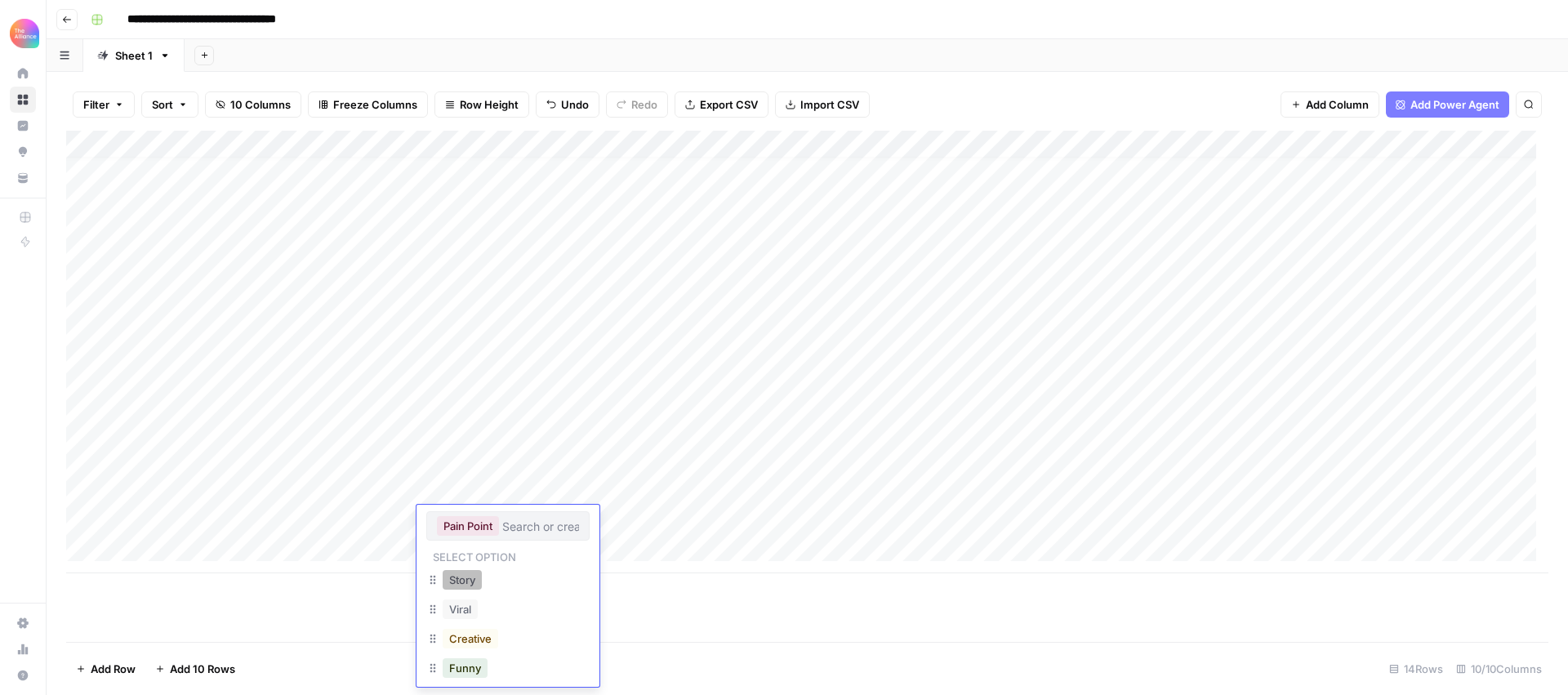
click at [477, 582] on button "Story" at bounding box center [463, 579] width 39 height 20
click at [454, 521] on div "Add Column" at bounding box center [808, 352] width 1483 height 443
click at [461, 568] on button "Funny" at bounding box center [465, 566] width 45 height 20
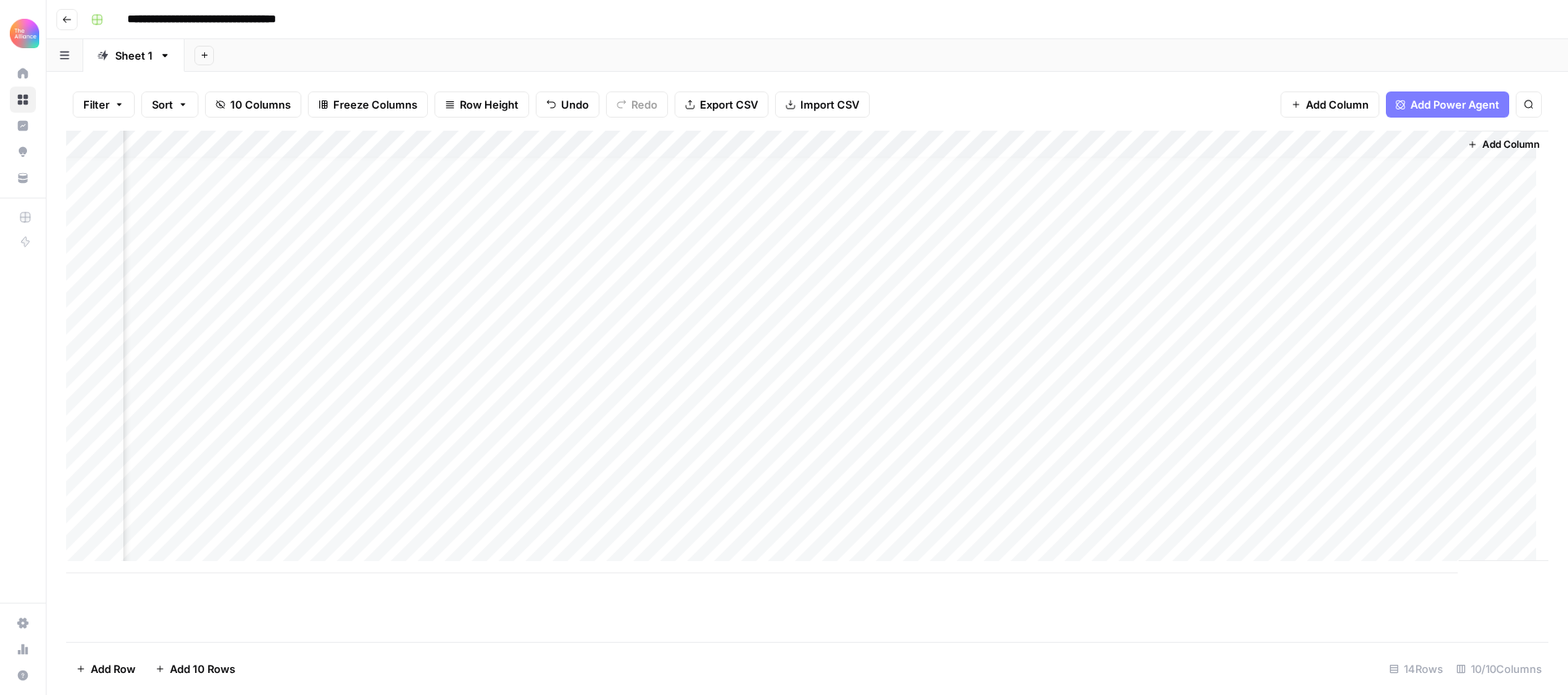
scroll to position [12, 148]
click at [1133, 519] on div "Add Column" at bounding box center [808, 352] width 1483 height 443
click at [1375, 521] on div "Add Column" at bounding box center [808, 352] width 1483 height 443
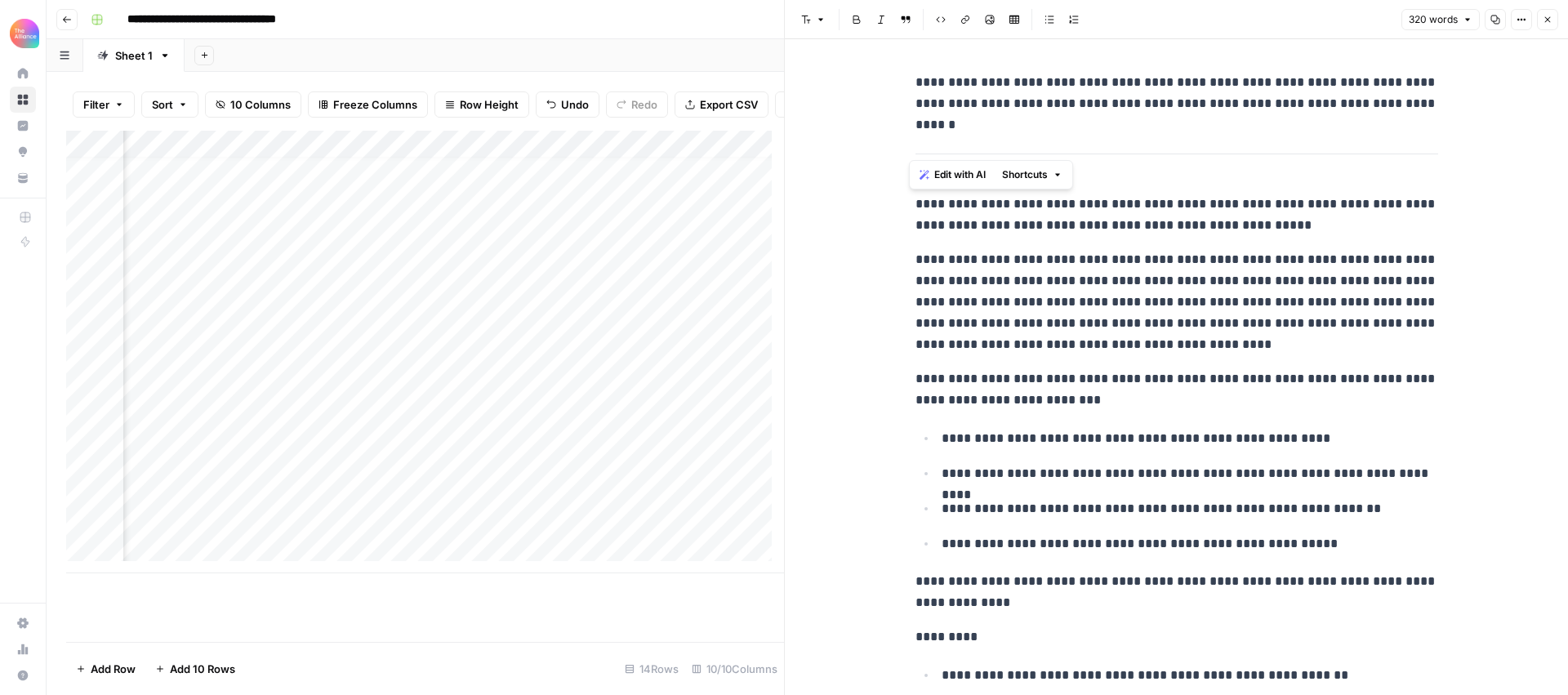
drag, startPoint x: 1408, startPoint y: 606, endPoint x: 905, endPoint y: 201, distance: 645.8
click at [906, 201] on div "**********" at bounding box center [1177, 549] width 542 height 966
copy div "**********"
